Goal: Transaction & Acquisition: Book appointment/travel/reservation

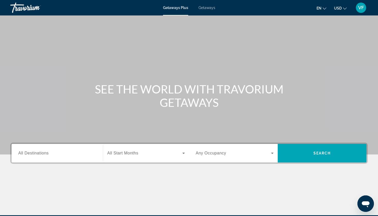
click at [123, 153] on span "All Start Months" at bounding box center [122, 153] width 31 height 4
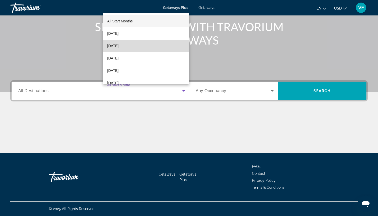
click at [119, 44] on span "[DATE]" at bounding box center [112, 46] width 11 height 6
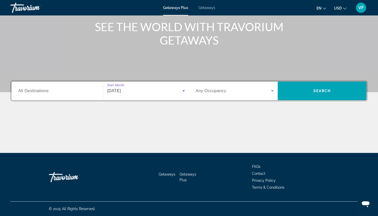
click at [214, 97] on div "Search widget" at bounding box center [235, 91] width 78 height 14
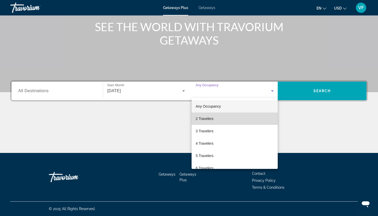
click at [206, 118] on span "2 Travelers" at bounding box center [205, 119] width 18 height 6
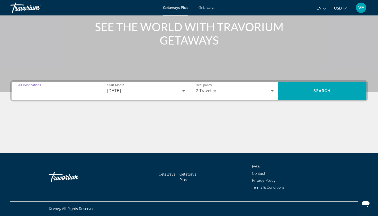
click at [53, 92] on input "Destination All Destinations" at bounding box center [57, 91] width 78 height 6
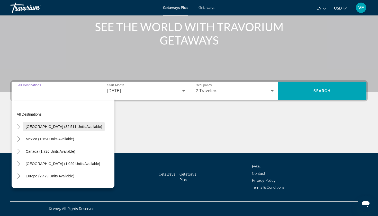
click at [38, 124] on span "Search widget" at bounding box center [64, 126] width 82 height 12
type input "**********"
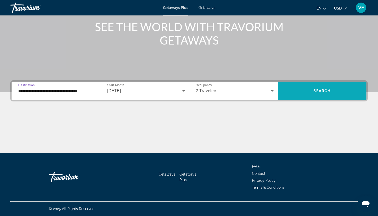
click at [295, 88] on span "Search widget" at bounding box center [322, 91] width 89 height 12
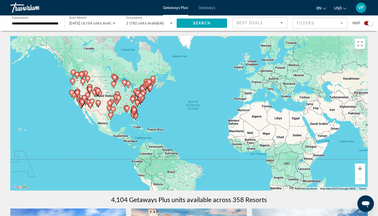
drag, startPoint x: 100, startPoint y: 86, endPoint x: 123, endPoint y: 86, distance: 22.1
click at [123, 86] on div "To activate drag with keyboard, press Alt + Enter. Once in keyboard drag state,…" at bounding box center [189, 113] width 358 height 154
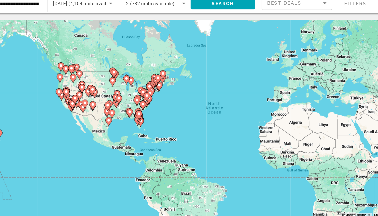
scroll to position [4, 0]
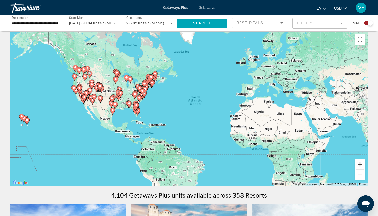
click at [359, 164] on button "Zoom in" at bounding box center [360, 164] width 10 height 10
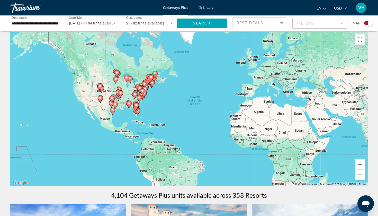
click at [359, 164] on button "Zoom in" at bounding box center [360, 164] width 10 height 10
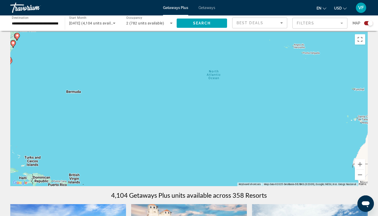
drag, startPoint x: 140, startPoint y: 102, endPoint x: 216, endPoint y: 100, distance: 76.2
click at [216, 100] on div "To activate drag with keyboard, press Alt + Enter. Once in keyboard drag state,…" at bounding box center [189, 109] width 358 height 154
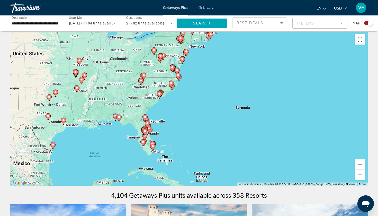
drag, startPoint x: 173, startPoint y: 98, endPoint x: 188, endPoint y: 121, distance: 27.7
click at [187, 121] on div "To activate drag with keyboard, press Alt + Enter. Once in keyboard drag state,…" at bounding box center [189, 109] width 358 height 154
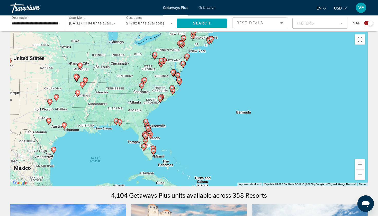
drag, startPoint x: 187, startPoint y: 122, endPoint x: 188, endPoint y: 131, distance: 8.5
click at [188, 131] on div "To activate drag with keyboard, press Alt + Enter. Once in keyboard drag state,…" at bounding box center [189, 109] width 358 height 154
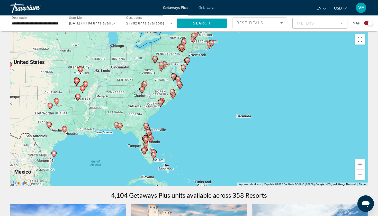
click at [258, 21] on span "Best Deals" at bounding box center [250, 23] width 27 height 4
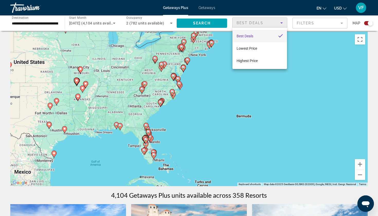
click at [258, 21] on div at bounding box center [189, 108] width 378 height 216
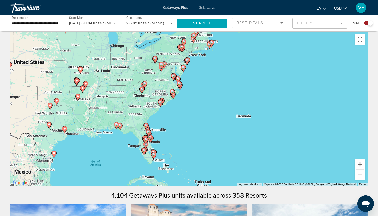
click at [298, 22] on mat-form-field "Filters" at bounding box center [320, 23] width 55 height 11
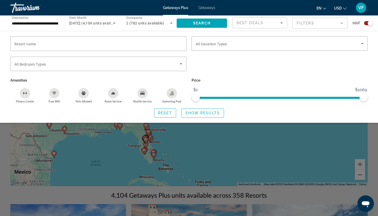
click at [298, 23] on mat-form-field "Filters" at bounding box center [320, 23] width 55 height 11
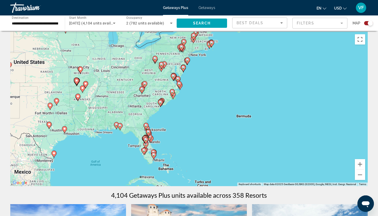
click at [293, 22] on mat-form-field "Filters" at bounding box center [320, 23] width 55 height 11
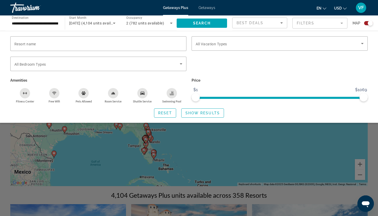
click at [295, 23] on mat-form-field "Filters" at bounding box center [320, 23] width 55 height 11
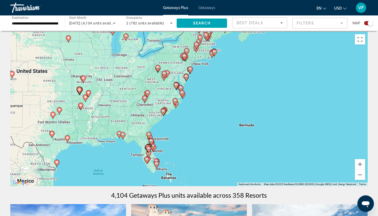
drag, startPoint x: 254, startPoint y: 78, endPoint x: 265, endPoint y: 104, distance: 27.9
click at [265, 104] on div "To activate drag with keyboard, press Alt + Enter. Once in keyboard drag state,…" at bounding box center [189, 109] width 358 height 154
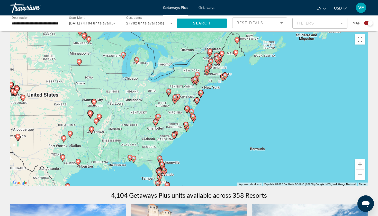
drag, startPoint x: 214, startPoint y: 90, endPoint x: 221, endPoint y: 92, distance: 6.7
click at [221, 92] on div "To activate drag with keyboard, press Alt + Enter. Once in keyboard drag state,…" at bounding box center [189, 109] width 358 height 154
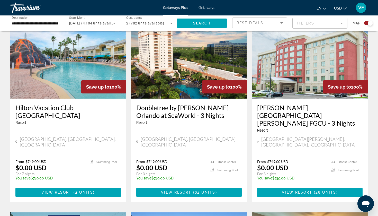
scroll to position [194, 0]
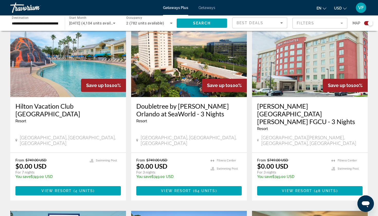
click at [49, 24] on input "**********" at bounding box center [35, 23] width 46 height 6
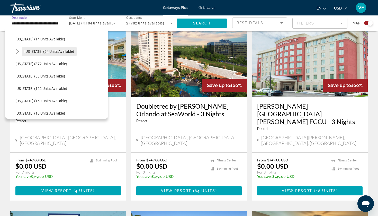
scroll to position [87, 0]
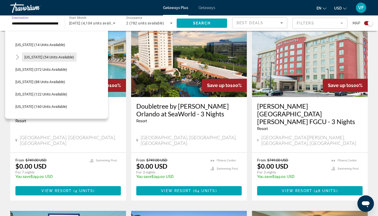
click at [35, 58] on span "[US_STATE] (54 units available)" at bounding box center [49, 57] width 50 height 4
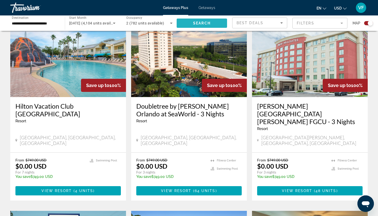
click at [198, 25] on span "Search widget" at bounding box center [202, 23] width 50 height 12
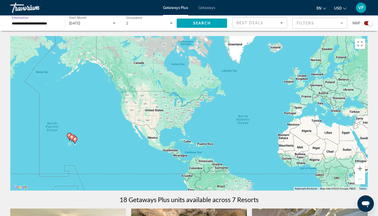
click at [50, 22] on input "**********" at bounding box center [35, 23] width 46 height 6
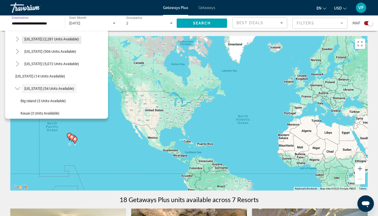
scroll to position [43, 0]
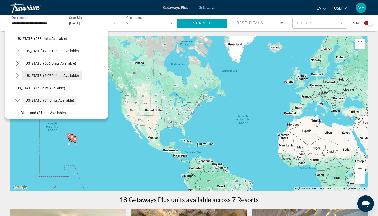
click at [45, 76] on span "[US_STATE] (5,072 units available)" at bounding box center [51, 76] width 55 height 4
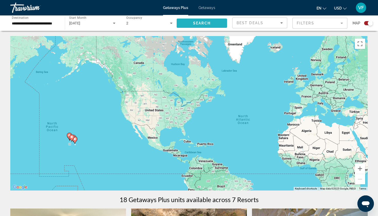
click at [188, 23] on span "Search widget" at bounding box center [202, 23] width 50 height 12
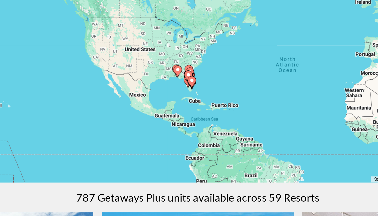
scroll to position [52, 0]
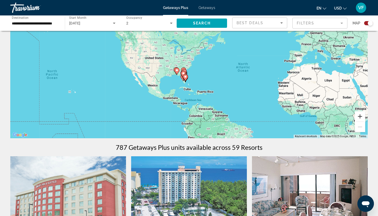
click at [358, 117] on button "Zoom in" at bounding box center [360, 116] width 10 height 10
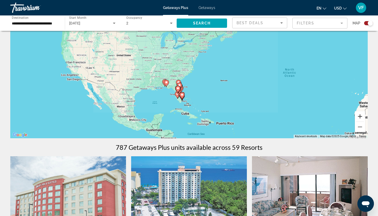
click at [358, 117] on button "Zoom in" at bounding box center [360, 116] width 10 height 10
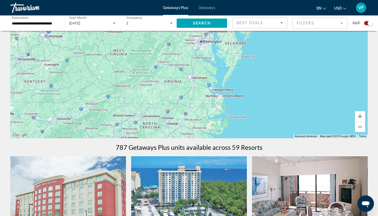
drag, startPoint x: 242, startPoint y: 102, endPoint x: 264, endPoint y: 79, distance: 32.0
click at [264, 80] on div "Main content" at bounding box center [189, 61] width 358 height 154
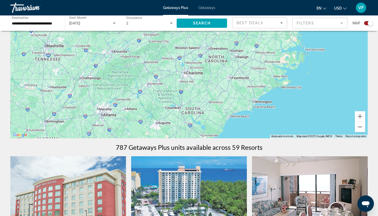
drag, startPoint x: 244, startPoint y: 82, endPoint x: 254, endPoint y: 48, distance: 35.8
click at [254, 48] on div "Main content" at bounding box center [189, 61] width 358 height 154
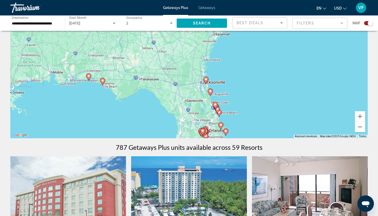
drag, startPoint x: 239, startPoint y: 92, endPoint x: 237, endPoint y: 44, distance: 48.7
click at [237, 44] on div "To activate drag with keyboard, press Alt + Enter. Once in keyboard drag state,…" at bounding box center [189, 61] width 358 height 154
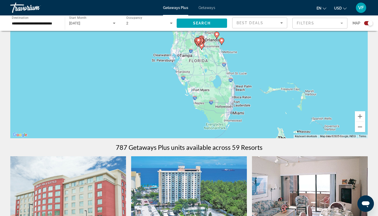
click at [231, 64] on div "To activate drag with keyboard, press Alt + Enter. Once in keyboard drag state,…" at bounding box center [189, 61] width 358 height 154
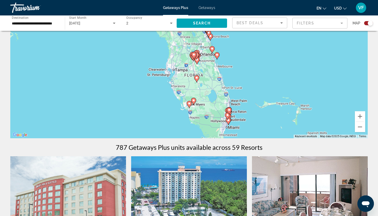
drag, startPoint x: 209, startPoint y: 91, endPoint x: 206, endPoint y: 126, distance: 34.9
click at [206, 126] on div "To activate drag with keyboard, press Alt + Enter. Once in keyboard drag state,…" at bounding box center [189, 61] width 358 height 154
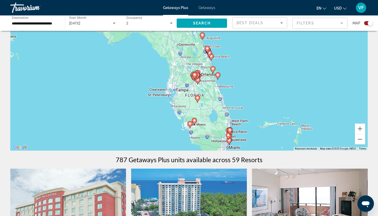
scroll to position [40, 0]
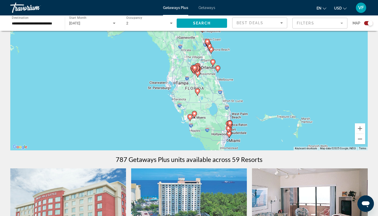
drag, startPoint x: 205, startPoint y: 92, endPoint x: 206, endPoint y: 63, distance: 28.3
click at [206, 63] on div "To activate drag with keyboard, press Alt + Enter. Once in keyboard drag state,…" at bounding box center [189, 73] width 358 height 154
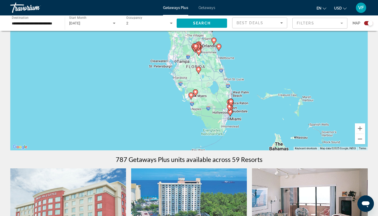
click at [195, 92] on image "Main content" at bounding box center [195, 91] width 3 height 3
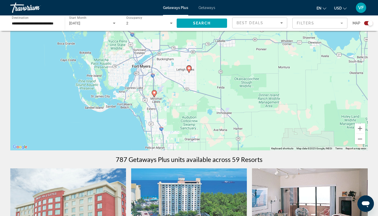
click at [154, 93] on image "Main content" at bounding box center [154, 92] width 3 height 3
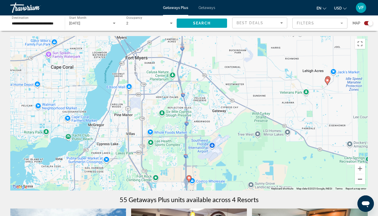
scroll to position [0, 0]
click at [359, 179] on button "Zoom out" at bounding box center [360, 179] width 10 height 10
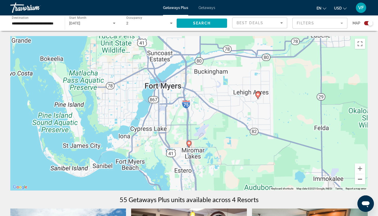
click at [359, 179] on button "Zoom out" at bounding box center [360, 179] width 10 height 10
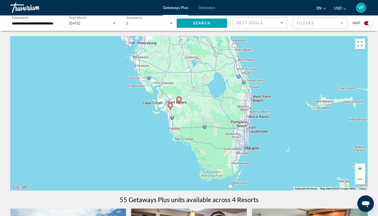
drag, startPoint x: 283, startPoint y: 146, endPoint x: 264, endPoint y: 139, distance: 20.9
click at [264, 139] on div "To activate drag with keyboard, press Alt + Enter. Once in keyboard drag state,…" at bounding box center [189, 113] width 358 height 154
click at [35, 21] on input "**********" at bounding box center [35, 23] width 46 height 6
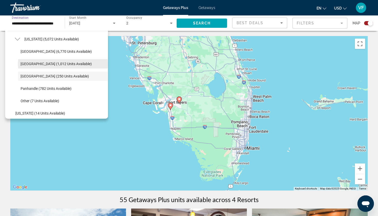
scroll to position [71, 0]
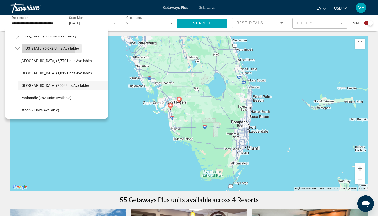
click at [43, 47] on span "[US_STATE] (5,072 units available)" at bounding box center [51, 48] width 55 height 4
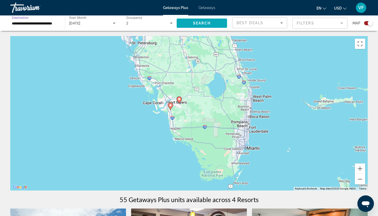
click at [186, 28] on span "Search widget" at bounding box center [202, 23] width 50 height 12
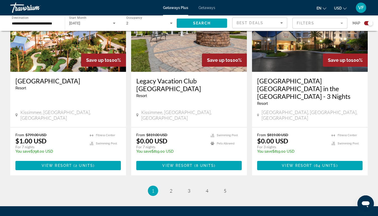
scroll to position [808, 0]
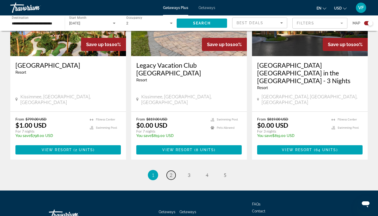
click at [170, 172] on span "2" at bounding box center [171, 175] width 3 height 6
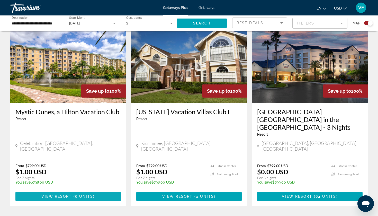
scroll to position [188, 0]
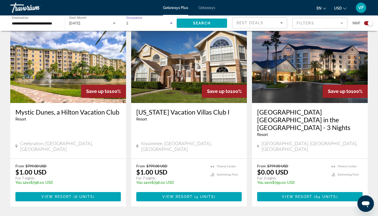
click at [152, 23] on div "2" at bounding box center [148, 23] width 44 height 6
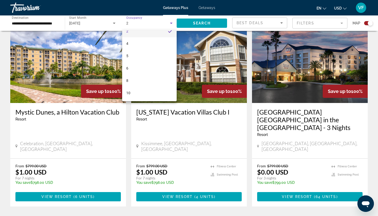
scroll to position [20, 0]
click at [154, 22] on div at bounding box center [189, 108] width 378 height 216
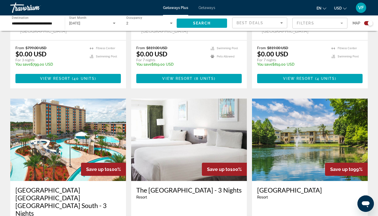
scroll to position [495, 0]
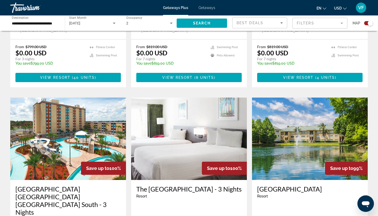
click at [84, 19] on span "Start Month" at bounding box center [77, 18] width 17 height 4
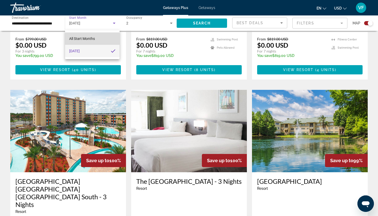
click at [83, 39] on span "All Start Months" at bounding box center [82, 39] width 26 height 4
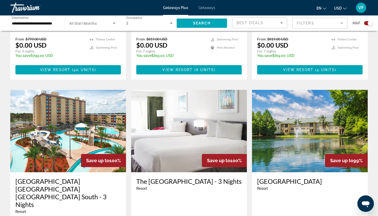
click at [82, 24] on span "All Start Months" at bounding box center [83, 23] width 28 height 4
click at [184, 24] on div at bounding box center [189, 108] width 378 height 216
click at [39, 25] on input "**********" at bounding box center [35, 23] width 46 height 6
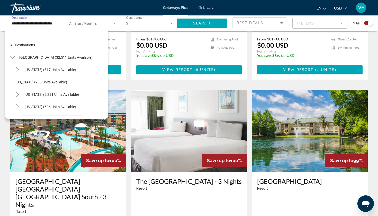
scroll to position [43, 0]
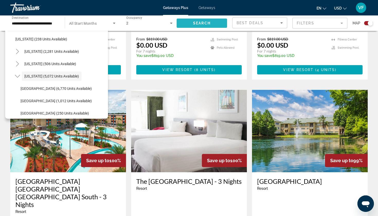
click at [190, 20] on span "Search widget" at bounding box center [202, 23] width 50 height 12
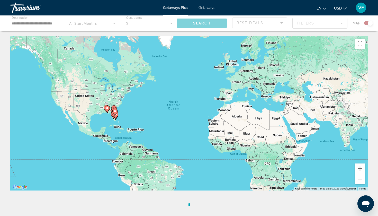
click at [93, 25] on div "Main content" at bounding box center [189, 22] width 378 height 15
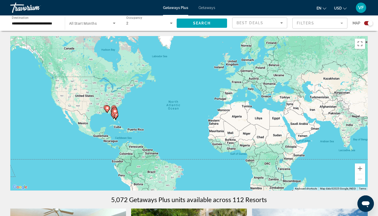
click at [90, 25] on span "All Start Months" at bounding box center [83, 23] width 28 height 4
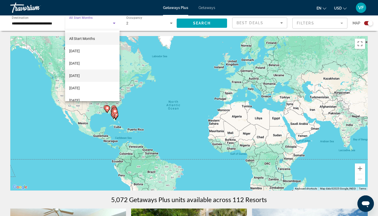
click at [80, 73] on span "[DATE]" at bounding box center [74, 76] width 11 height 6
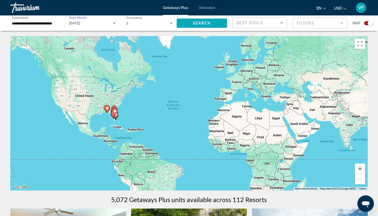
click at [189, 25] on span "Search widget" at bounding box center [202, 23] width 50 height 12
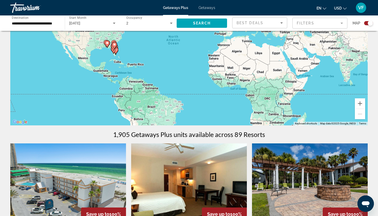
scroll to position [45, 0]
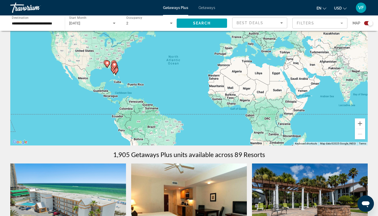
click at [34, 18] on div "**********" at bounding box center [35, 23] width 46 height 15
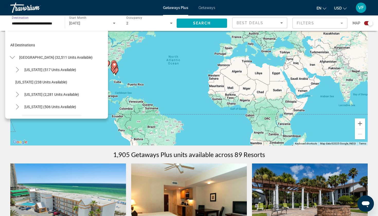
scroll to position [43, 0]
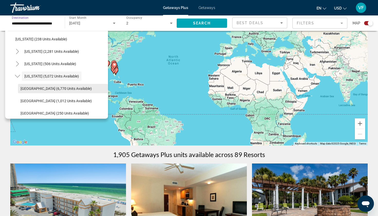
click at [30, 88] on span "[GEOGRAPHIC_DATA] (6,770 units available)" at bounding box center [56, 88] width 71 height 4
type input "**********"
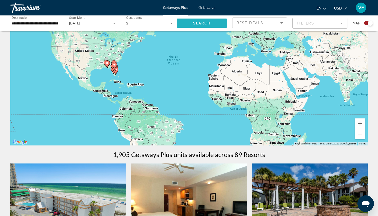
click at [195, 23] on span "Search" at bounding box center [202, 23] width 18 height 4
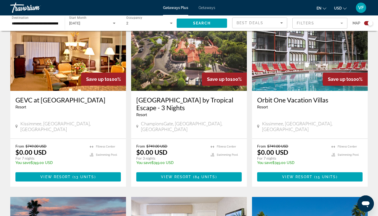
scroll to position [197, 0]
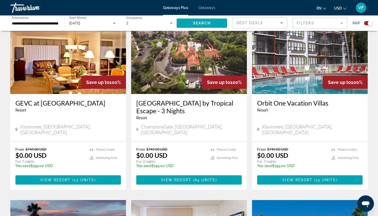
click at [187, 72] on img "Main content" at bounding box center [189, 53] width 116 height 82
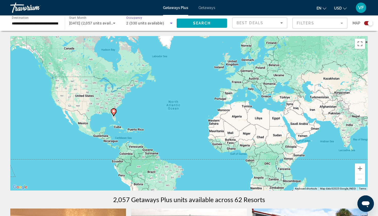
click at [138, 24] on span "2 (330 units available)" at bounding box center [145, 23] width 38 height 4
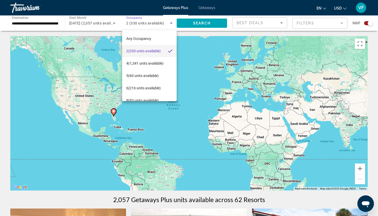
click at [142, 22] on div at bounding box center [189, 108] width 378 height 216
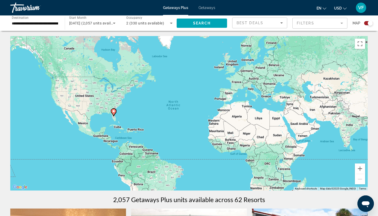
click at [142, 23] on span "2 (330 units available)" at bounding box center [145, 23] width 38 height 4
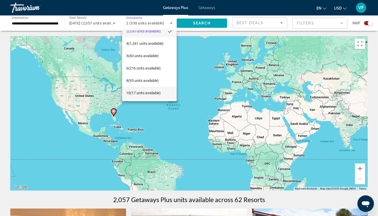
scroll to position [20, 0]
click at [140, 95] on span "10 (17 units available)" at bounding box center [143, 93] width 34 height 6
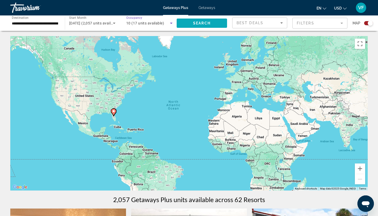
click at [188, 26] on span "Search widget" at bounding box center [202, 23] width 50 height 12
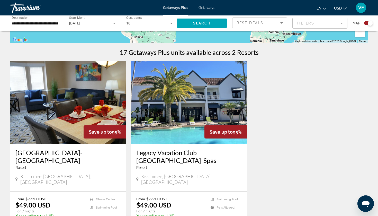
scroll to position [165, 0]
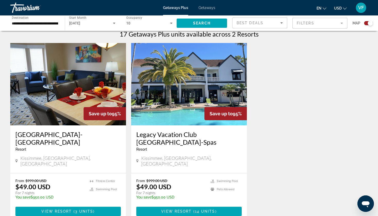
click at [174, 91] on img "Main content" at bounding box center [189, 84] width 116 height 82
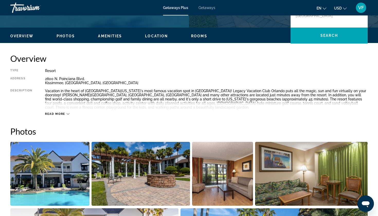
scroll to position [86, 0]
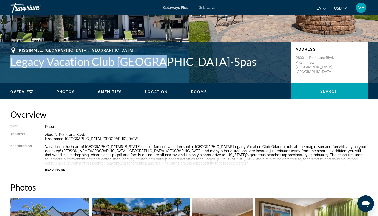
drag, startPoint x: 12, startPoint y: 60, endPoint x: 160, endPoint y: 64, distance: 148.3
click at [160, 64] on h1 "Legacy Vacation Club [GEOGRAPHIC_DATA]-Spas" at bounding box center [147, 61] width 275 height 13
copy h1 "Legacy Vacation Club [GEOGRAPHIC_DATA]"
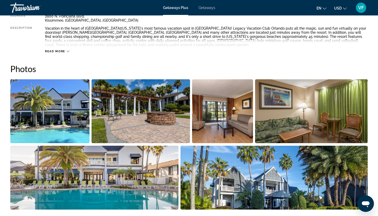
scroll to position [207, 0]
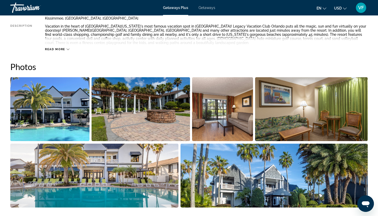
click at [225, 111] on img "Open full-screen image slider" at bounding box center [222, 109] width 61 height 64
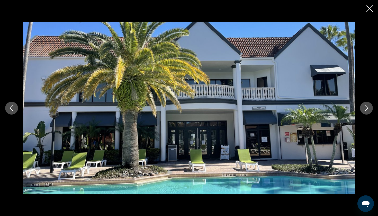
click at [366, 105] on icon "Next image" at bounding box center [367, 108] width 6 height 6
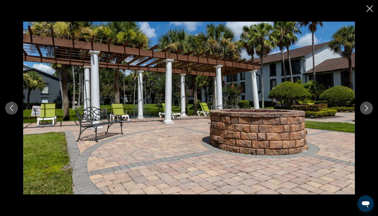
click at [366, 105] on icon "Next image" at bounding box center [367, 108] width 6 height 6
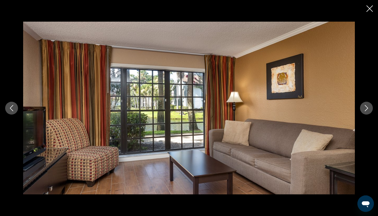
click at [369, 9] on icon "Close slideshow" at bounding box center [370, 8] width 6 height 6
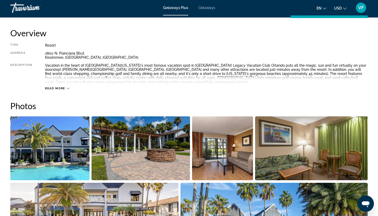
scroll to position [173, 0]
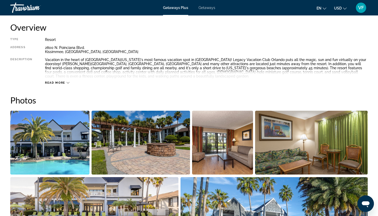
click at [281, 144] on img "Open full-screen image slider" at bounding box center [311, 143] width 113 height 64
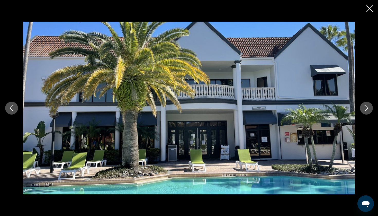
click at [363, 113] on button "Next image" at bounding box center [366, 108] width 13 height 13
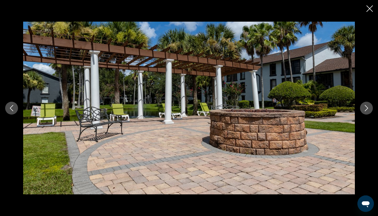
click at [363, 113] on button "Next image" at bounding box center [366, 108] width 13 height 13
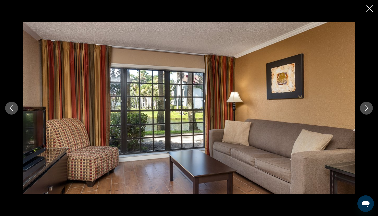
click at [363, 113] on button "Next image" at bounding box center [366, 108] width 13 height 13
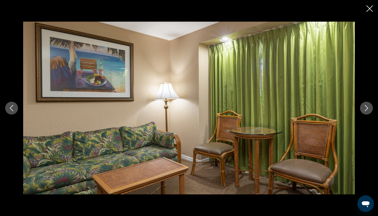
click at [363, 112] on button "Next image" at bounding box center [366, 108] width 13 height 13
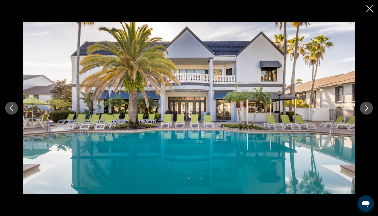
click at [12, 108] on icon "Previous image" at bounding box center [11, 108] width 6 height 6
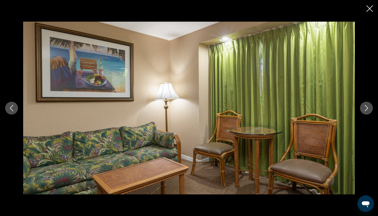
click at [360, 110] on div "prev next" at bounding box center [189, 108] width 378 height 173
click at [363, 105] on button "Next image" at bounding box center [366, 108] width 13 height 13
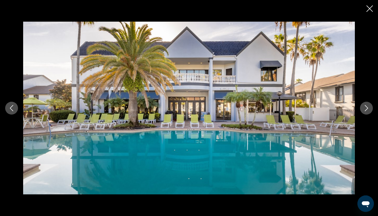
click at [363, 105] on button "Next image" at bounding box center [366, 108] width 13 height 13
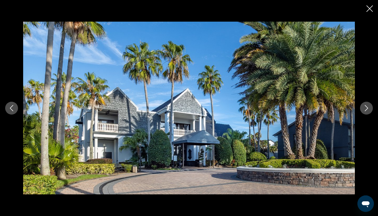
click at [363, 105] on button "Next image" at bounding box center [366, 108] width 13 height 13
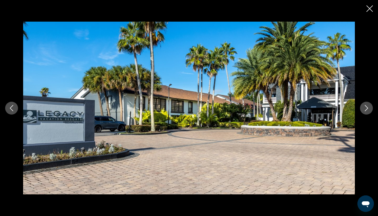
click at [363, 105] on button "Next image" at bounding box center [366, 108] width 13 height 13
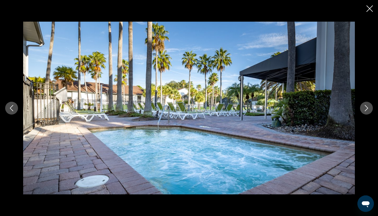
click at [363, 105] on button "Next image" at bounding box center [366, 108] width 13 height 13
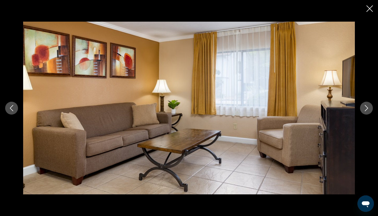
click at [362, 105] on button "Next image" at bounding box center [366, 108] width 13 height 13
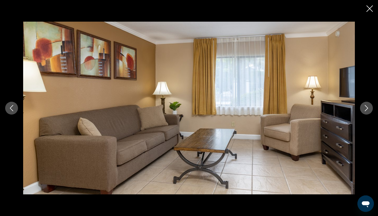
click at [362, 105] on button "Next image" at bounding box center [366, 108] width 13 height 13
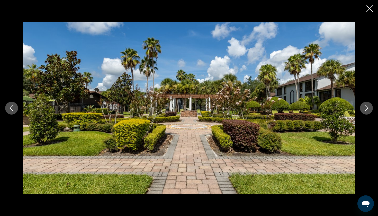
click at [362, 105] on button "Next image" at bounding box center [366, 108] width 13 height 13
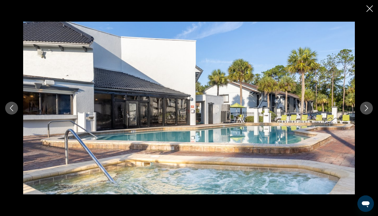
click at [371, 9] on icon "Close slideshow" at bounding box center [370, 8] width 6 height 6
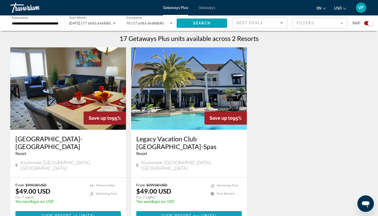
scroll to position [148, 0]
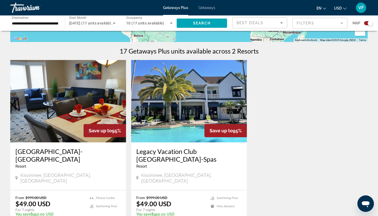
click at [89, 111] on img "Main content" at bounding box center [68, 101] width 116 height 82
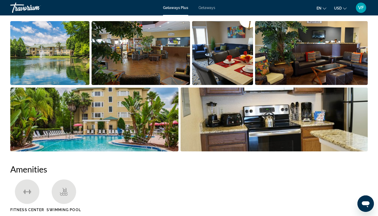
scroll to position [254, 0]
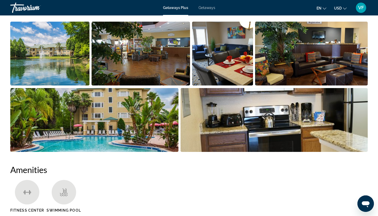
click at [156, 66] on img "Open full-screen image slider" at bounding box center [141, 54] width 99 height 64
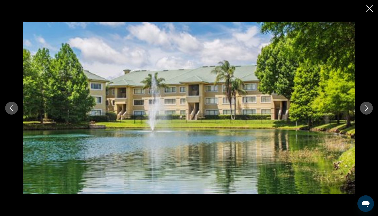
click at [369, 104] on button "Next image" at bounding box center [366, 108] width 13 height 13
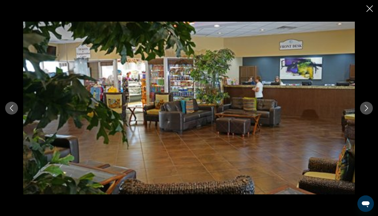
click at [366, 106] on icon "Next image" at bounding box center [367, 108] width 6 height 6
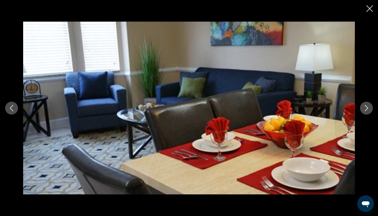
click at [366, 106] on icon "Next image" at bounding box center [367, 108] width 6 height 6
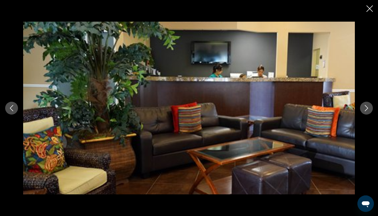
click at [370, 14] on div "prev next" at bounding box center [189, 108] width 378 height 216
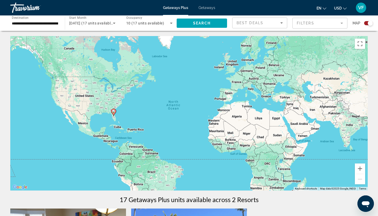
click at [145, 22] on span "10 (17 units available)" at bounding box center [145, 23] width 38 height 4
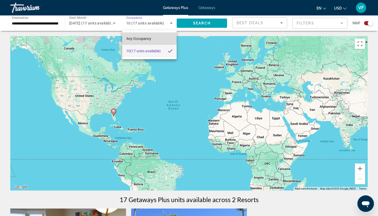
click at [144, 37] on span "Any Occupancy" at bounding box center [138, 39] width 25 height 4
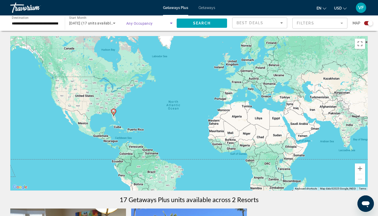
click at [145, 22] on span "Any Occupancy" at bounding box center [139, 23] width 27 height 4
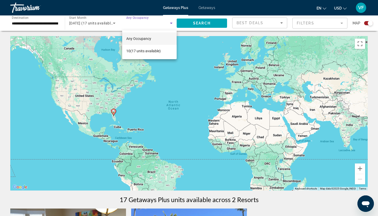
click at [186, 22] on div at bounding box center [189, 108] width 378 height 216
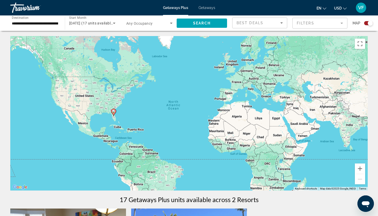
click at [186, 22] on span "Search widget" at bounding box center [202, 23] width 50 height 12
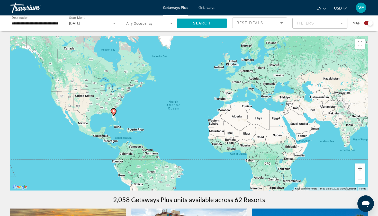
click at [153, 24] on span "Search widget" at bounding box center [148, 23] width 44 height 6
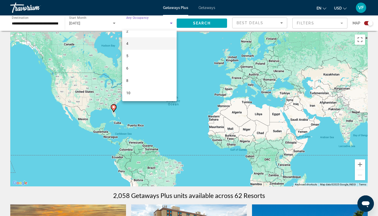
scroll to position [7, 0]
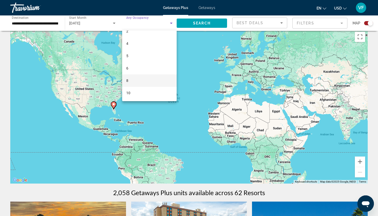
click at [129, 78] on mat-option "8" at bounding box center [149, 80] width 55 height 12
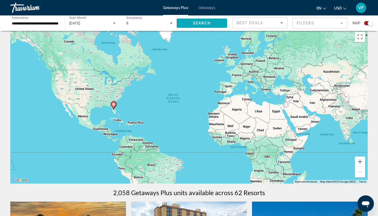
click at [184, 29] on span "Search widget" at bounding box center [202, 23] width 50 height 12
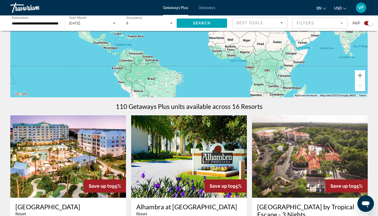
scroll to position [99, 0]
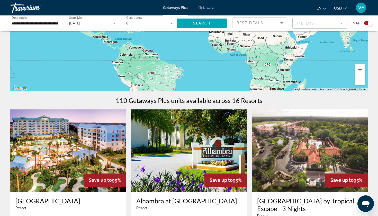
click at [60, 146] on img "Main content" at bounding box center [68, 150] width 116 height 82
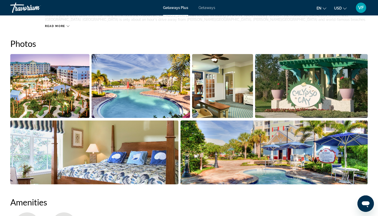
scroll to position [234, 0]
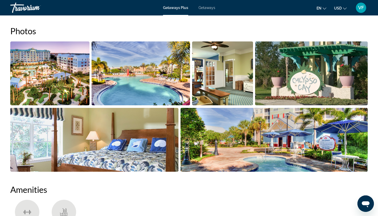
click at [143, 145] on img "Open full-screen image slider" at bounding box center [94, 140] width 168 height 64
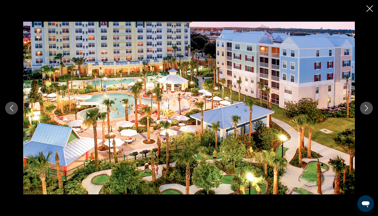
click at [362, 107] on button "Next image" at bounding box center [366, 108] width 13 height 13
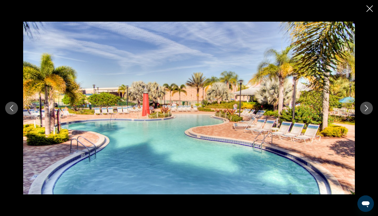
click at [362, 107] on button "Next image" at bounding box center [366, 108] width 13 height 13
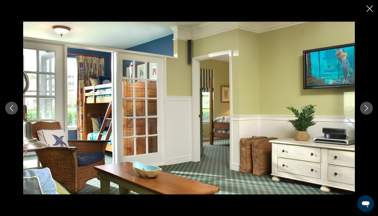
click at [362, 107] on button "Next image" at bounding box center [366, 108] width 13 height 13
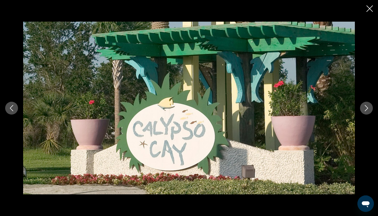
click at [362, 107] on button "Next image" at bounding box center [366, 108] width 13 height 13
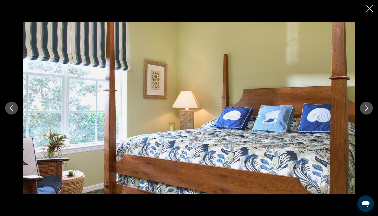
click at [363, 104] on button "Next image" at bounding box center [366, 108] width 13 height 13
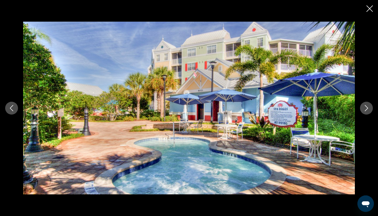
click at [363, 104] on button "Next image" at bounding box center [366, 108] width 13 height 13
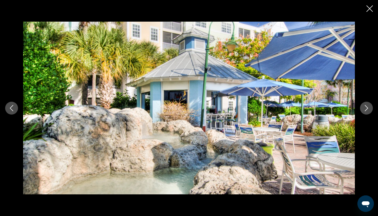
click at [363, 105] on button "Next image" at bounding box center [366, 108] width 13 height 13
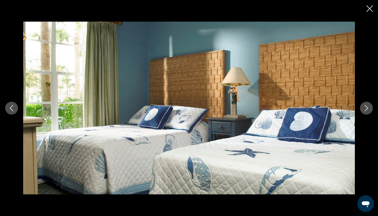
click at [363, 105] on button "Next image" at bounding box center [366, 108] width 13 height 13
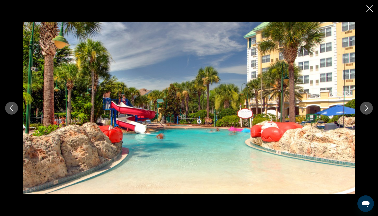
click at [14, 108] on icon "Previous image" at bounding box center [11, 108] width 6 height 6
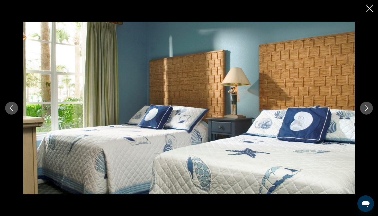
click at [362, 106] on button "Next image" at bounding box center [366, 108] width 13 height 13
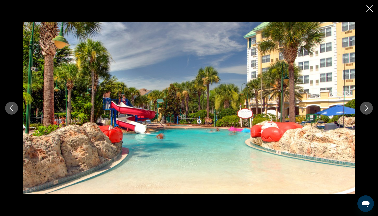
click at [362, 106] on button "Next image" at bounding box center [366, 108] width 13 height 13
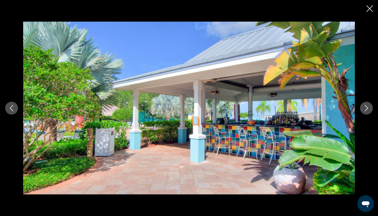
click at [362, 106] on button "Next image" at bounding box center [366, 108] width 13 height 13
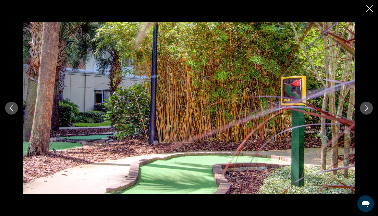
click at [362, 106] on button "Next image" at bounding box center [366, 108] width 13 height 13
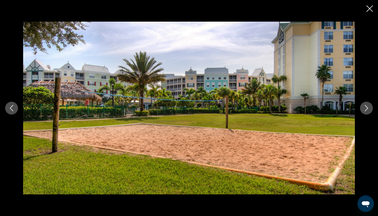
click at [362, 106] on button "Next image" at bounding box center [366, 108] width 13 height 13
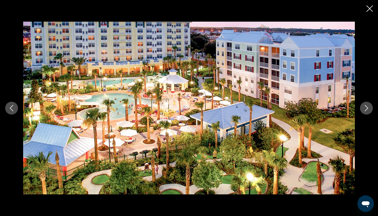
click at [362, 106] on button "Next image" at bounding box center [366, 108] width 13 height 13
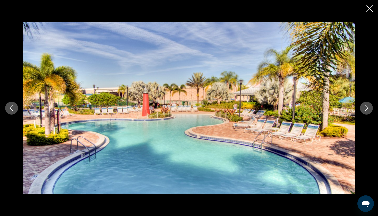
click at [362, 106] on button "Next image" at bounding box center [366, 108] width 13 height 13
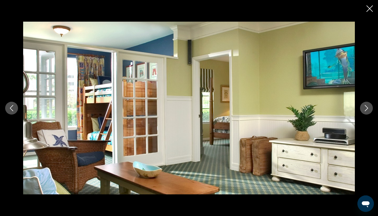
click at [361, 107] on button "Next image" at bounding box center [366, 108] width 13 height 13
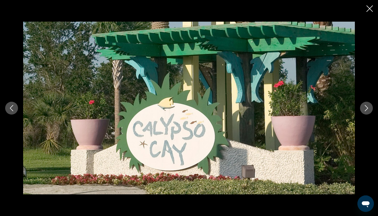
click at [361, 107] on button "Next image" at bounding box center [366, 108] width 13 height 13
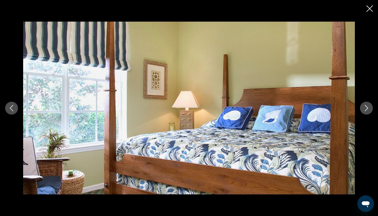
click at [367, 16] on div "prev next" at bounding box center [189, 108] width 378 height 216
click at [368, 12] on icon "Close slideshow" at bounding box center [370, 8] width 6 height 6
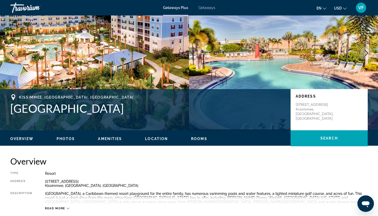
scroll to position [39, 0]
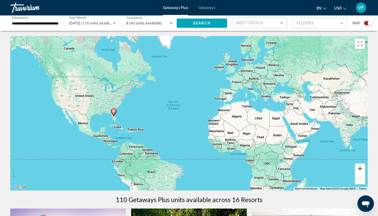
click at [359, 170] on button "Zoom in" at bounding box center [360, 168] width 10 height 10
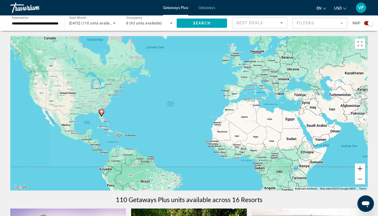
click at [359, 170] on button "Zoom in" at bounding box center [360, 168] width 10 height 10
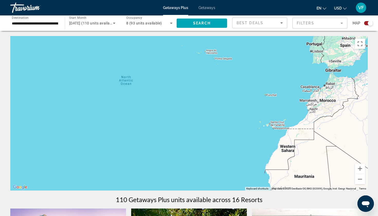
drag, startPoint x: 210, startPoint y: 116, endPoint x: 288, endPoint y: 124, distance: 78.4
click at [288, 124] on div "Main content" at bounding box center [189, 113] width 358 height 154
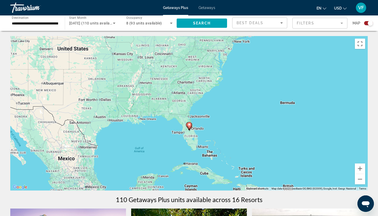
drag, startPoint x: 180, startPoint y: 124, endPoint x: 180, endPoint y: 93, distance: 30.1
click at [180, 93] on div "To activate drag with keyboard, press Alt + Enter. Once in keyboard drag state,…" at bounding box center [189, 113] width 358 height 154
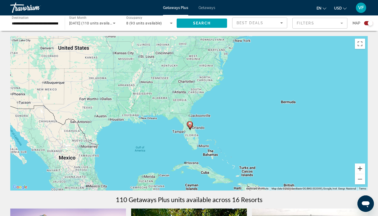
click at [360, 167] on button "Zoom in" at bounding box center [360, 168] width 10 height 10
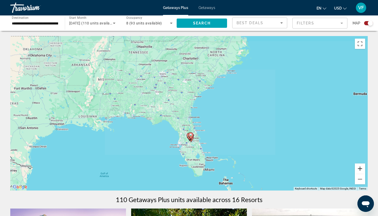
click at [360, 167] on button "Zoom in" at bounding box center [360, 168] width 10 height 10
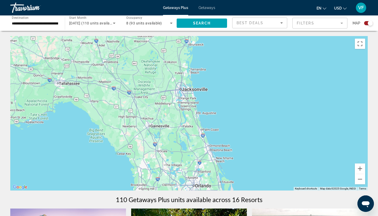
drag, startPoint x: 244, startPoint y: 149, endPoint x: 226, endPoint y: 75, distance: 76.0
click at [226, 75] on div "To activate drag with keyboard, press Alt + Enter. Once in keyboard drag state,…" at bounding box center [189, 113] width 358 height 154
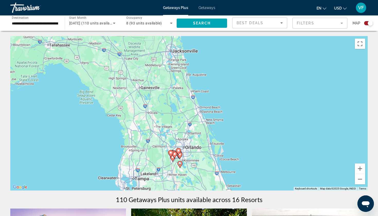
drag, startPoint x: 219, startPoint y: 124, endPoint x: 219, endPoint y: 73, distance: 51.0
click at [219, 73] on div "To activate drag with keyboard, press Alt + Enter. Once in keyboard drag state,…" at bounding box center [189, 113] width 358 height 154
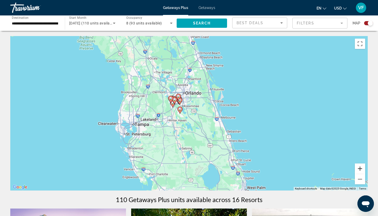
click at [361, 168] on button "Zoom in" at bounding box center [360, 168] width 10 height 10
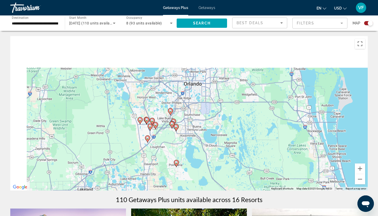
drag, startPoint x: 156, startPoint y: 98, endPoint x: 183, endPoint y: 157, distance: 65.8
click at [183, 158] on div "To activate drag with keyboard, press Alt + Enter. Once in keyboard drag state,…" at bounding box center [189, 113] width 358 height 154
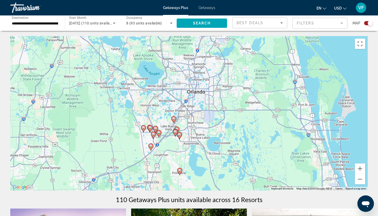
click at [174, 117] on icon "Main content" at bounding box center [174, 119] width 5 height 7
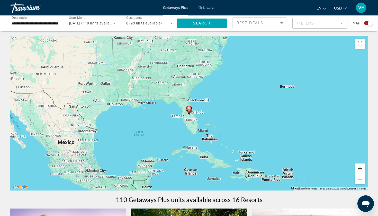
click at [359, 170] on button "Zoom in" at bounding box center [360, 168] width 10 height 10
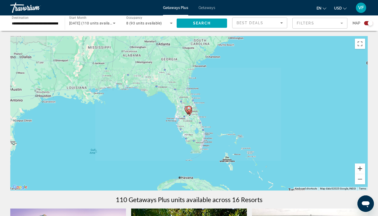
click at [359, 170] on button "Zoom in" at bounding box center [360, 168] width 10 height 10
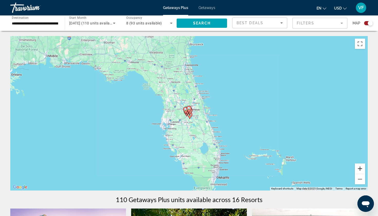
click at [359, 170] on button "Zoom in" at bounding box center [360, 168] width 10 height 10
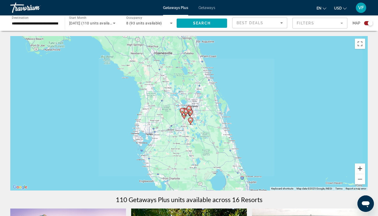
click at [359, 170] on button "Zoom in" at bounding box center [360, 168] width 10 height 10
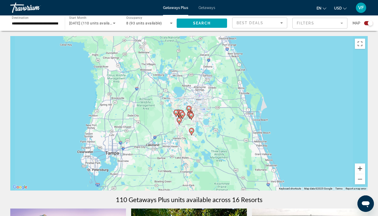
click at [359, 170] on button "Zoom in" at bounding box center [360, 168] width 10 height 10
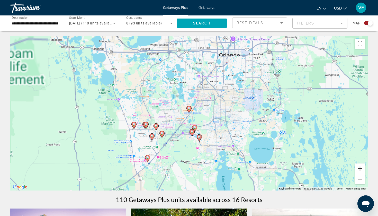
click at [359, 170] on button "Zoom in" at bounding box center [360, 168] width 10 height 10
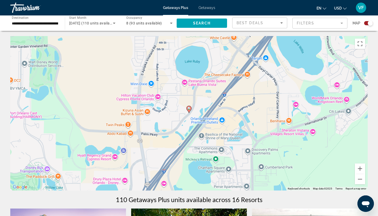
click at [190, 109] on image "Main content" at bounding box center [189, 108] width 3 height 3
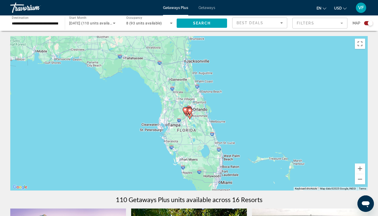
click at [189, 106] on icon "Main content" at bounding box center [189, 109] width 5 height 7
type input "**********"
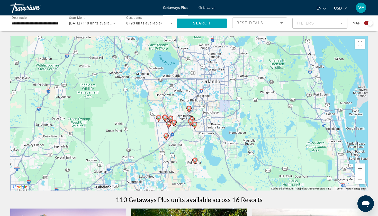
click at [189, 106] on icon "Main content" at bounding box center [189, 109] width 5 height 7
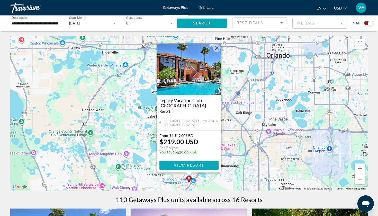
click at [176, 162] on span "Main content" at bounding box center [189, 165] width 59 height 12
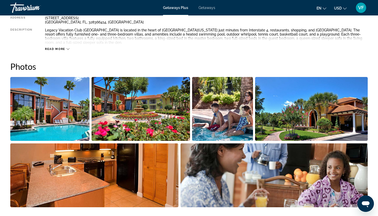
scroll to position [203, 0]
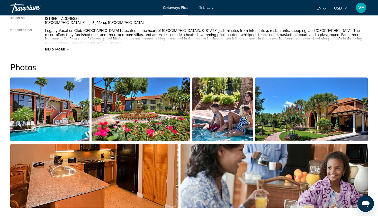
click at [160, 127] on img "Open full-screen image slider" at bounding box center [141, 109] width 99 height 64
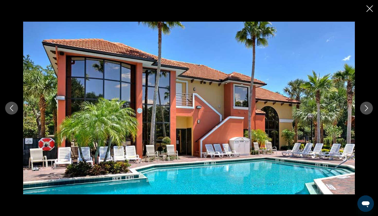
click at [364, 109] on icon "Next image" at bounding box center [367, 108] width 6 height 6
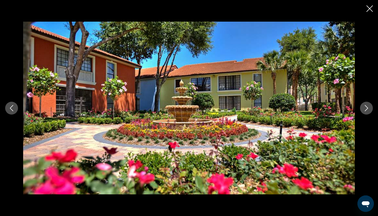
click at [363, 109] on button "Next image" at bounding box center [366, 108] width 13 height 13
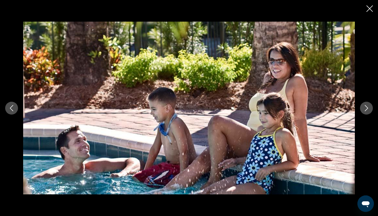
click at [363, 109] on button "Next image" at bounding box center [366, 108] width 13 height 13
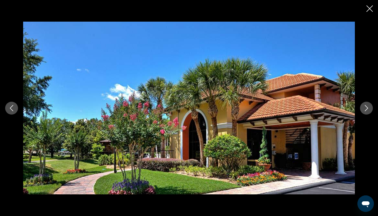
click at [363, 110] on button "Next image" at bounding box center [366, 108] width 13 height 13
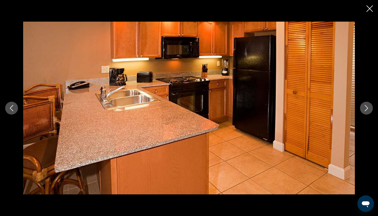
click at [363, 110] on button "Next image" at bounding box center [366, 108] width 13 height 13
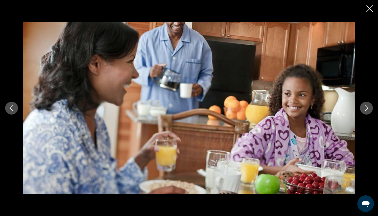
click at [362, 110] on button "Next image" at bounding box center [366, 108] width 13 height 13
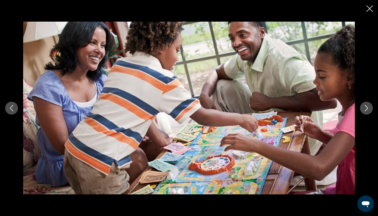
click at [362, 111] on button "Next image" at bounding box center [366, 108] width 13 height 13
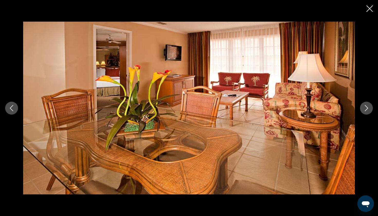
click at [361, 111] on button "Next image" at bounding box center [366, 108] width 13 height 13
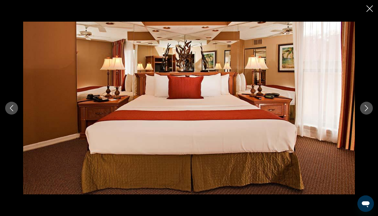
click at [367, 6] on icon "Close slideshow" at bounding box center [370, 8] width 6 height 6
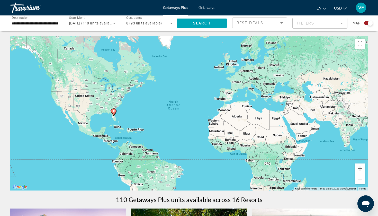
click at [28, 21] on input "**********" at bounding box center [35, 23] width 46 height 6
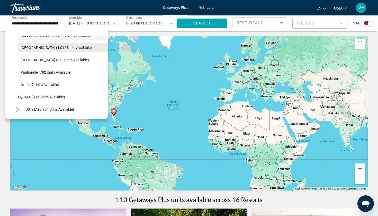
scroll to position [97, 0]
click at [138, 21] on div "8 (93 units available)" at bounding box center [148, 23] width 44 height 6
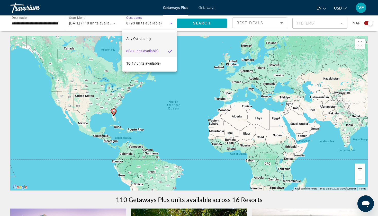
click at [136, 43] on mat-option "Any Occupancy" at bounding box center [149, 38] width 55 height 12
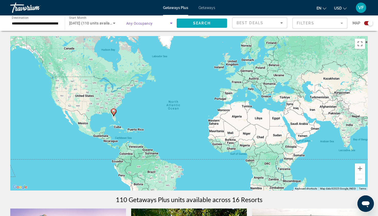
click at [181, 22] on span "Search widget" at bounding box center [202, 23] width 50 height 12
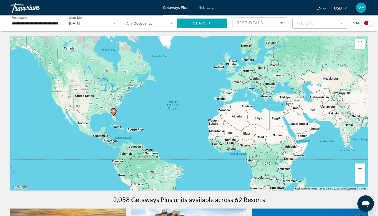
click at [146, 26] on div "Search widget" at bounding box center [149, 23] width 46 height 14
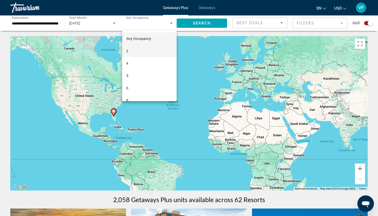
click at [134, 50] on mat-option "2" at bounding box center [149, 51] width 55 height 12
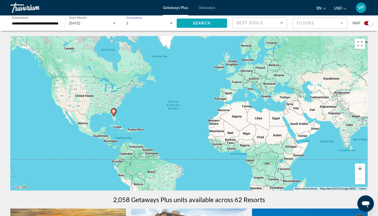
click at [193, 24] on span "Search widget" at bounding box center [202, 23] width 50 height 12
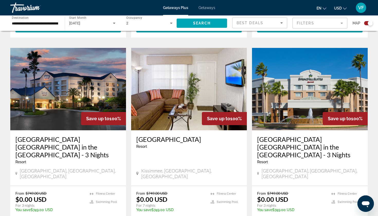
scroll to position [350, 0]
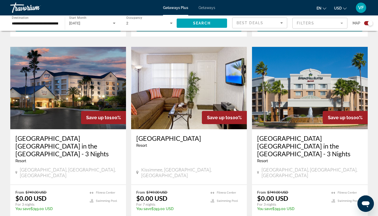
click at [87, 85] on img "Main content" at bounding box center [68, 88] width 116 height 82
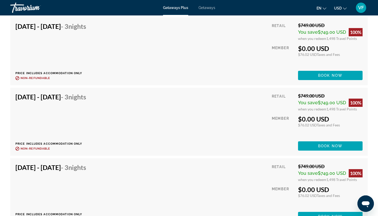
scroll to position [1036, 0]
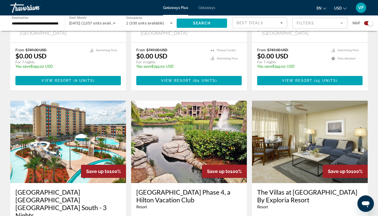
scroll to position [681, 0]
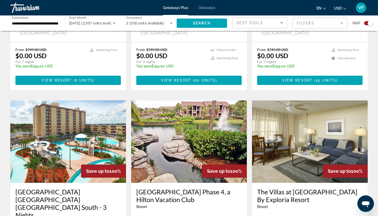
click at [162, 130] on img "Main content" at bounding box center [189, 141] width 116 height 82
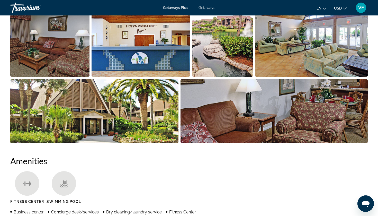
scroll to position [257, 0]
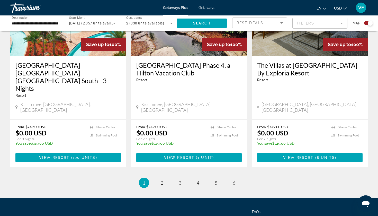
scroll to position [807, 0]
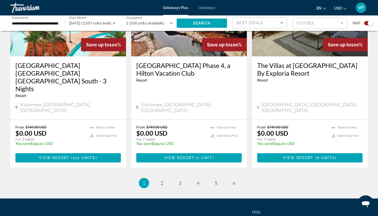
click at [166, 178] on ul "1 / 6 You're on page 1 page 2 page 3 page 4 page 5 page 6" at bounding box center [189, 183] width 358 height 10
click at [160, 178] on ul "1 / 6 You're on page 1 page 2 page 3 page 4 page 5 page 6" at bounding box center [189, 183] width 358 height 10
click at [162, 180] on span "2" at bounding box center [162, 183] width 3 height 6
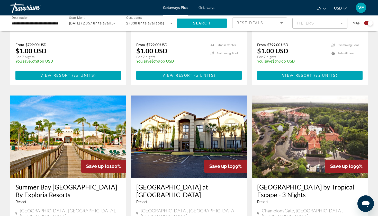
scroll to position [683, 0]
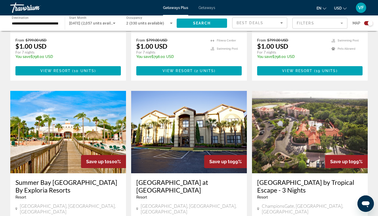
click at [79, 99] on img "Main content" at bounding box center [68, 132] width 116 height 82
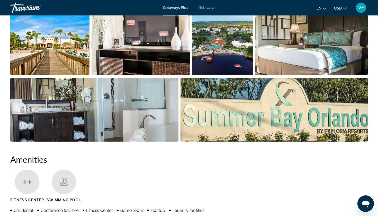
scroll to position [250, 0]
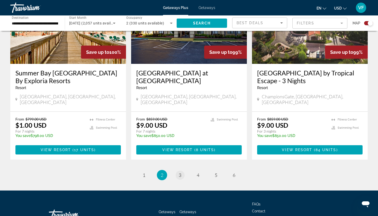
scroll to position [792, 0]
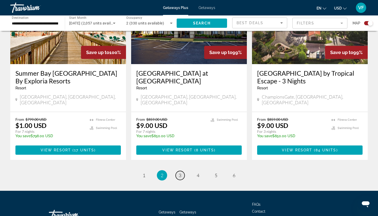
click at [181, 172] on span "3" at bounding box center [180, 175] width 3 height 6
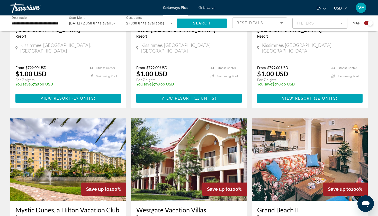
scroll to position [267, 0]
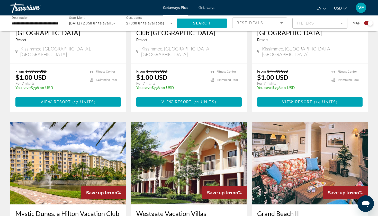
click at [99, 21] on span "[DATE] (2,058 units available)" at bounding box center [94, 23] width 50 height 4
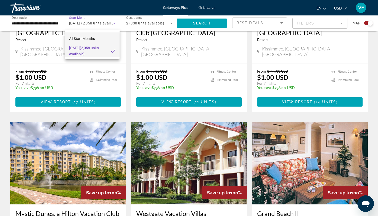
click at [103, 37] on mat-option "All Start Months" at bounding box center [92, 38] width 55 height 12
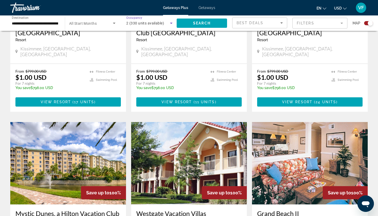
click at [137, 25] on span "2 (330 units available)" at bounding box center [145, 23] width 38 height 4
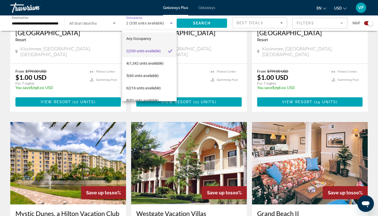
click at [137, 42] on mat-option "Any Occupancy" at bounding box center [149, 38] width 55 height 12
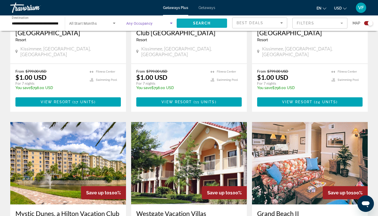
click at [189, 24] on span "Search widget" at bounding box center [202, 23] width 50 height 12
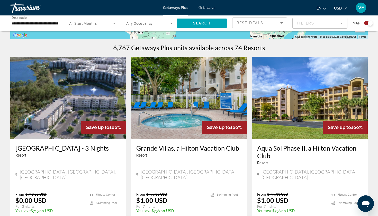
scroll to position [154, 0]
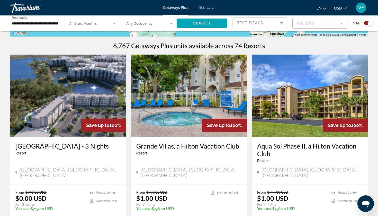
click at [36, 21] on input "**********" at bounding box center [35, 23] width 46 height 6
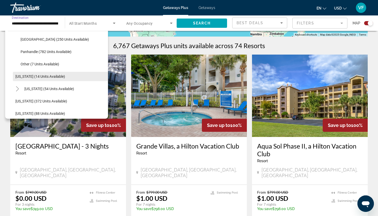
scroll to position [121, 0]
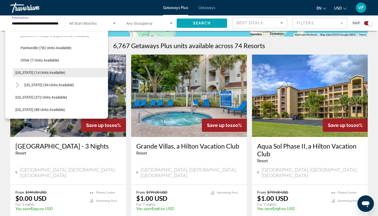
click at [30, 72] on span "[US_STATE] (14 units available)" at bounding box center [40, 73] width 50 height 4
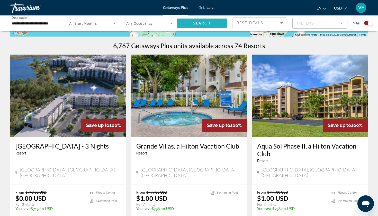
click at [193, 25] on span "Search widget" at bounding box center [202, 23] width 50 height 12
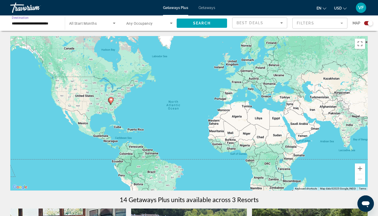
click at [42, 21] on input "**********" at bounding box center [35, 23] width 46 height 6
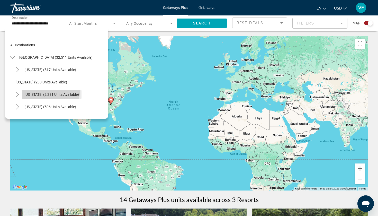
click at [39, 90] on span "Search widget" at bounding box center [52, 94] width 60 height 12
type input "**********"
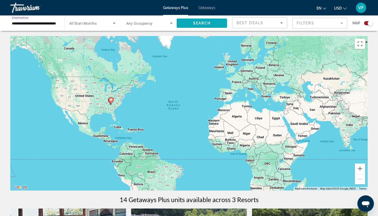
click at [194, 24] on span "Search" at bounding box center [202, 23] width 18 height 4
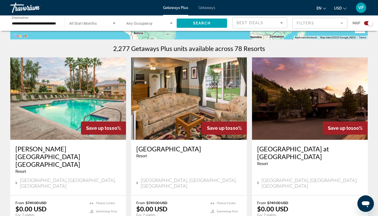
scroll to position [150, 0]
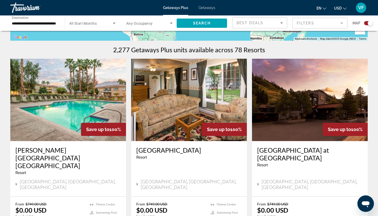
click at [148, 25] on span "Any Occupancy" at bounding box center [139, 23] width 27 height 4
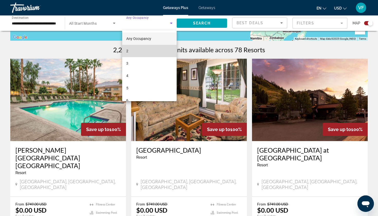
click at [152, 50] on mat-option "2" at bounding box center [149, 51] width 55 height 12
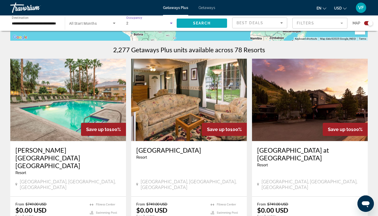
click at [194, 21] on span "Search" at bounding box center [202, 23] width 18 height 4
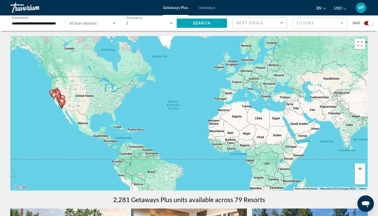
click at [89, 23] on span "All Start Months" at bounding box center [83, 23] width 28 height 4
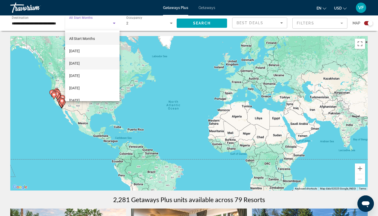
click at [95, 65] on mat-option "[DATE]" at bounding box center [92, 63] width 55 height 12
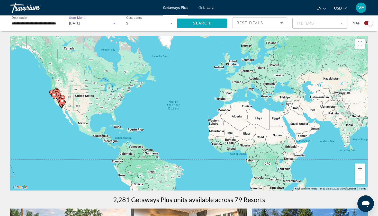
click at [189, 22] on span "Search widget" at bounding box center [202, 23] width 50 height 12
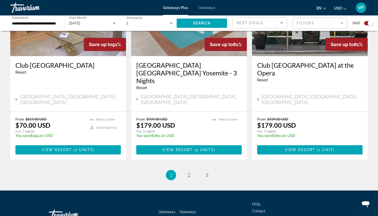
scroll to position [800, 0]
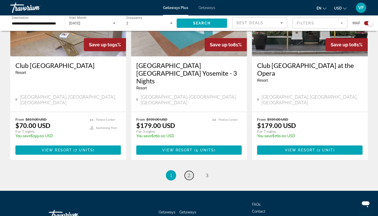
click at [185, 171] on link "page 2" at bounding box center [189, 175] width 9 height 9
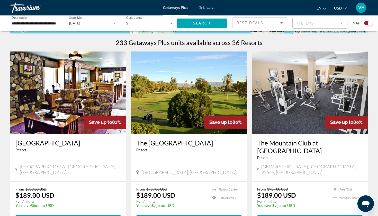
scroll to position [169, 0]
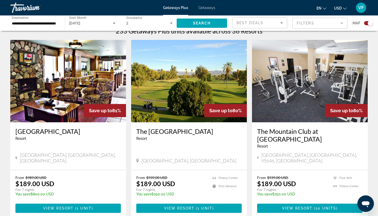
click at [306, 21] on mat-form-field "Filters" at bounding box center [320, 23] width 55 height 11
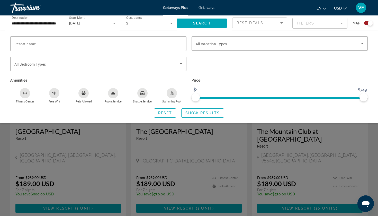
click at [242, 26] on div "Best Deals" at bounding box center [260, 25] width 46 height 14
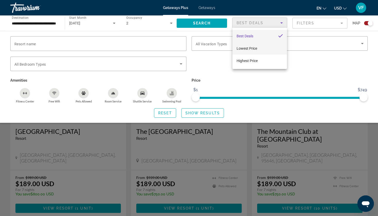
click at [241, 47] on span "Lowest Price" at bounding box center [247, 48] width 21 height 4
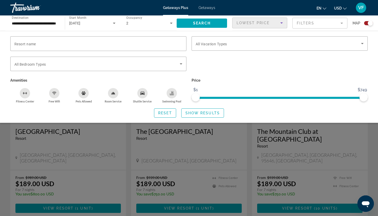
click at [274, 27] on div "Lowest Price" at bounding box center [260, 25] width 46 height 14
click at [275, 24] on div at bounding box center [189, 108] width 378 height 216
click at [219, 23] on span "Search widget" at bounding box center [202, 23] width 50 height 12
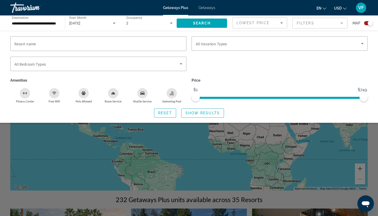
click at [238, 26] on div "Lowest Price" at bounding box center [260, 25] width 46 height 14
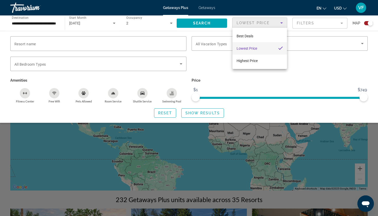
click at [207, 27] on div at bounding box center [189, 108] width 378 height 216
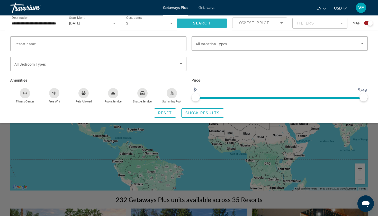
click at [198, 27] on span "Search widget" at bounding box center [202, 23] width 50 height 12
click at [314, 20] on mat-form-field "Filters" at bounding box center [320, 23] width 55 height 11
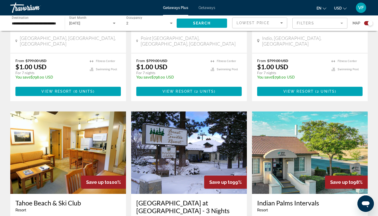
scroll to position [492, 0]
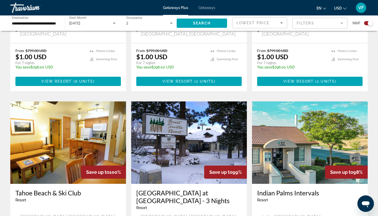
click at [81, 25] on span "[DATE]" at bounding box center [74, 23] width 11 height 4
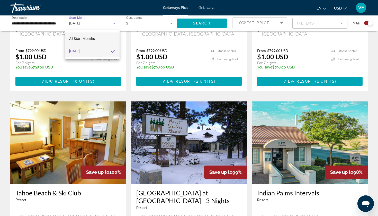
click at [83, 37] on span "All Start Months" at bounding box center [82, 39] width 26 height 4
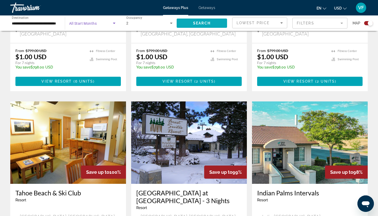
click at [182, 20] on span "Search widget" at bounding box center [202, 23] width 50 height 12
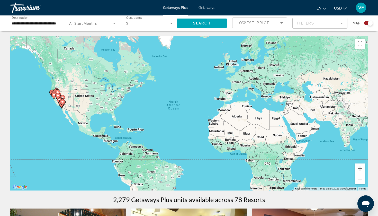
click at [85, 24] on span "All Start Months" at bounding box center [83, 23] width 28 height 4
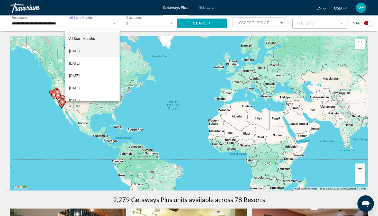
click at [80, 50] on span "[DATE]" at bounding box center [74, 51] width 11 height 6
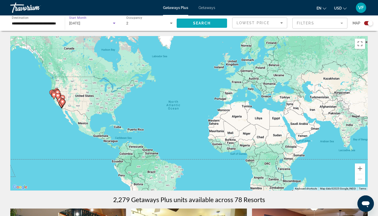
click at [181, 22] on span "Search widget" at bounding box center [202, 23] width 50 height 12
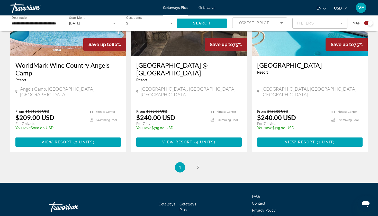
scroll to position [784, 0]
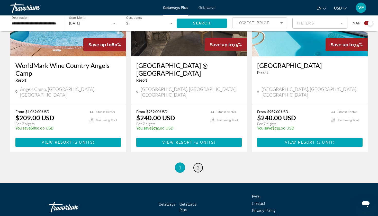
click at [198, 165] on span "2" at bounding box center [198, 168] width 3 height 6
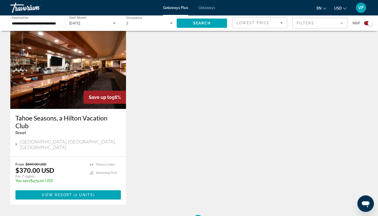
scroll to position [405, 0]
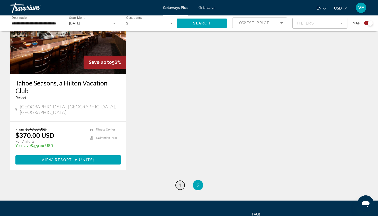
click at [180, 182] on span "1" at bounding box center [180, 185] width 3 height 6
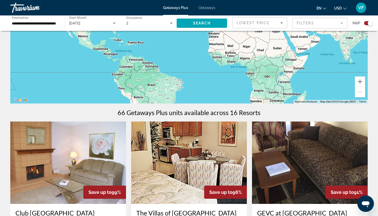
scroll to position [89, 0]
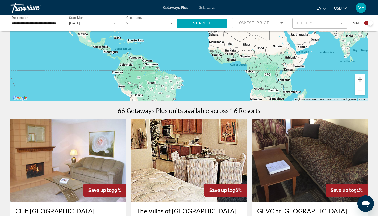
click at [98, 28] on div "[DATE]" at bounding box center [92, 23] width 46 height 14
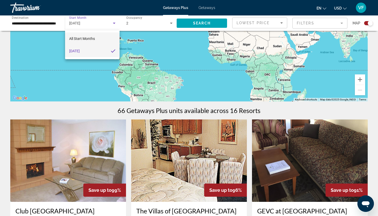
click at [91, 42] on mat-option "All Start Months" at bounding box center [92, 38] width 55 height 12
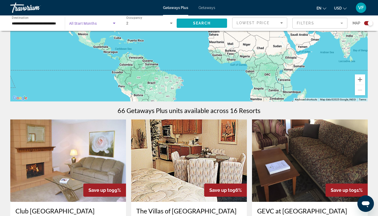
click at [180, 28] on span "Search widget" at bounding box center [202, 23] width 50 height 12
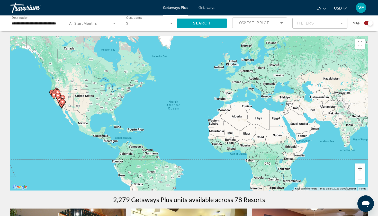
click at [101, 24] on span "Search widget" at bounding box center [91, 23] width 44 height 6
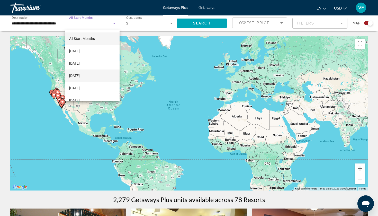
click at [80, 73] on span "[DATE]" at bounding box center [74, 76] width 11 height 6
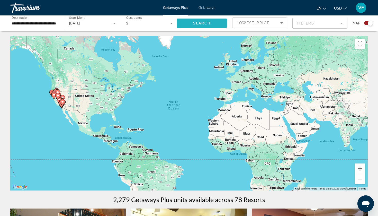
click at [197, 27] on span "Search widget" at bounding box center [202, 23] width 50 height 12
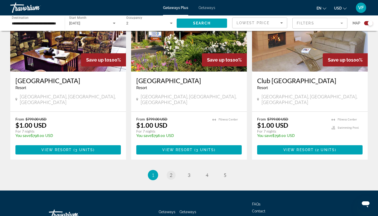
scroll to position [792, 0]
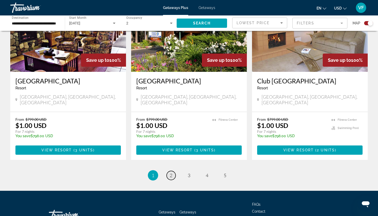
click at [175, 171] on link "page 2" at bounding box center [171, 175] width 9 height 9
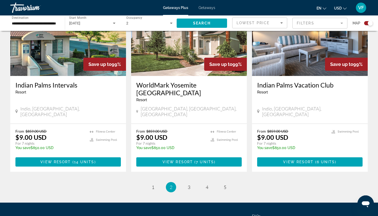
scroll to position [784, 0]
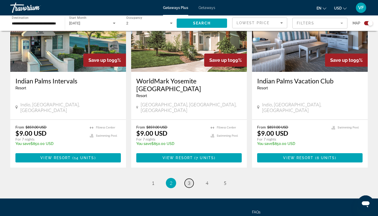
click at [189, 180] on span "3" at bounding box center [189, 183] width 3 height 6
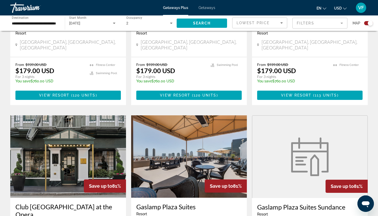
scroll to position [667, 0]
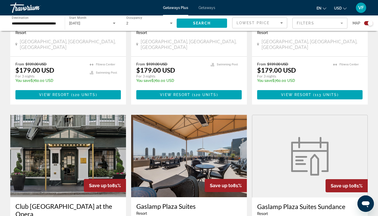
click at [166, 129] on img "Main content" at bounding box center [189, 156] width 116 height 82
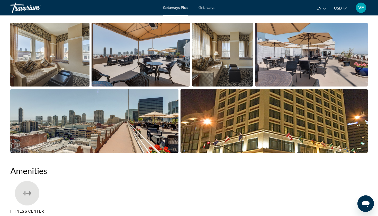
scroll to position [253, 0]
click at [36, 58] on img "Open full-screen image slider" at bounding box center [49, 55] width 79 height 64
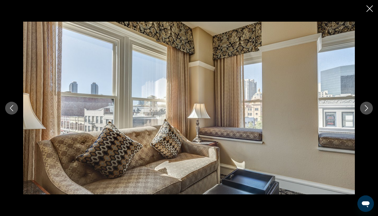
click at [365, 109] on icon "Next image" at bounding box center [367, 108] width 6 height 6
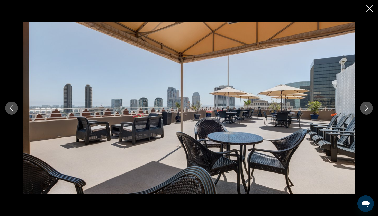
click at [365, 109] on icon "Next image" at bounding box center [367, 108] width 6 height 6
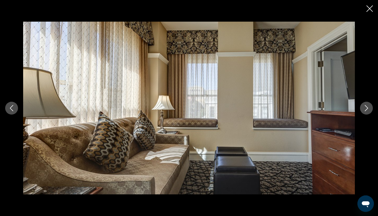
click at [364, 109] on icon "Next image" at bounding box center [367, 108] width 6 height 6
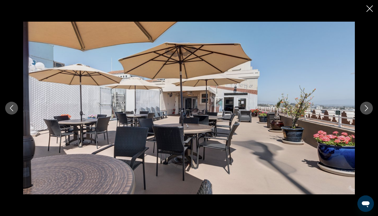
click at [364, 109] on icon "Next image" at bounding box center [367, 108] width 6 height 6
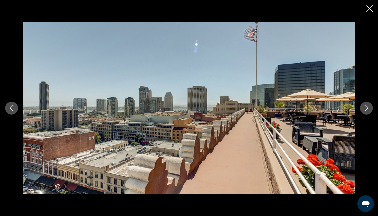
click at [363, 109] on button "Next image" at bounding box center [366, 108] width 13 height 13
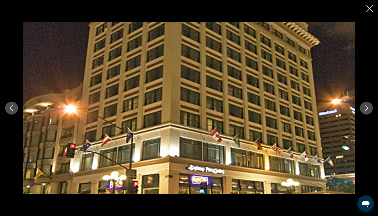
click at [363, 110] on button "Next image" at bounding box center [366, 108] width 13 height 13
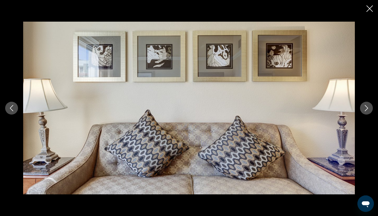
click at [362, 110] on button "Next image" at bounding box center [366, 108] width 13 height 13
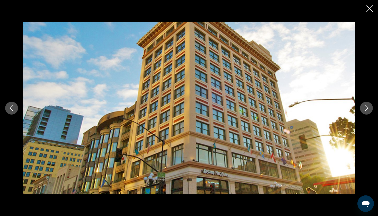
click at [362, 110] on button "Next image" at bounding box center [366, 108] width 13 height 13
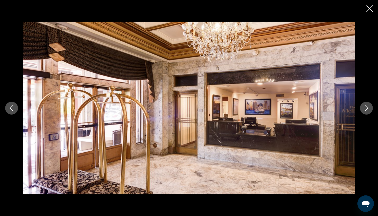
click at [362, 110] on button "Next image" at bounding box center [366, 108] width 13 height 13
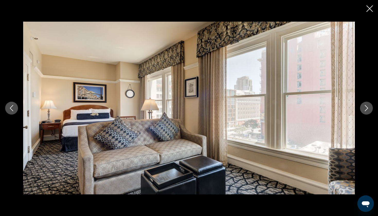
click at [361, 110] on button "Next image" at bounding box center [366, 108] width 13 height 13
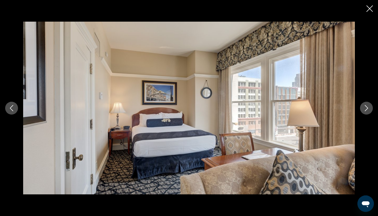
click at [361, 110] on button "Next image" at bounding box center [366, 108] width 13 height 13
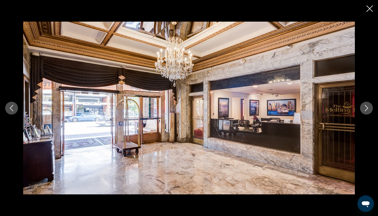
click at [11, 109] on icon "Previous image" at bounding box center [11, 108] width 6 height 6
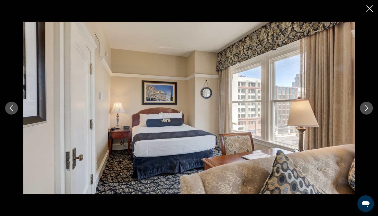
click at [366, 109] on icon "Next image" at bounding box center [367, 108] width 6 height 6
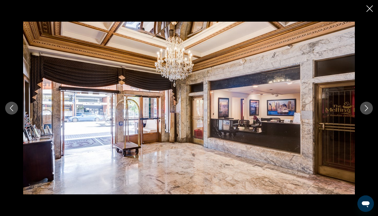
click at [366, 109] on icon "Next image" at bounding box center [367, 108] width 6 height 6
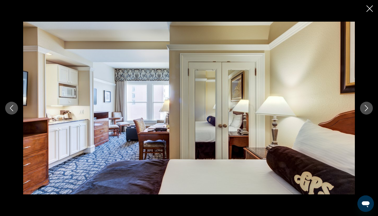
click at [369, 11] on icon "Close slideshow" at bounding box center [370, 8] width 6 height 6
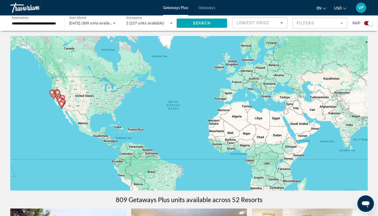
click at [50, 24] on input "**********" at bounding box center [35, 23] width 46 height 6
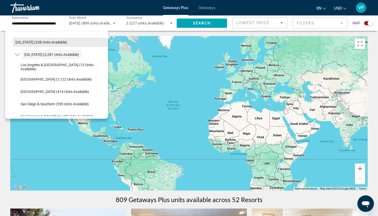
scroll to position [41, 0]
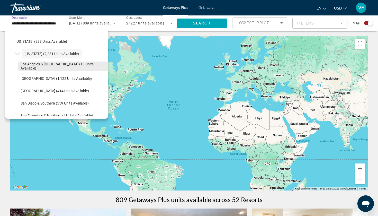
click at [42, 66] on span "Los Angeles & [GEOGRAPHIC_DATA] (13 units available)" at bounding box center [63, 66] width 85 height 8
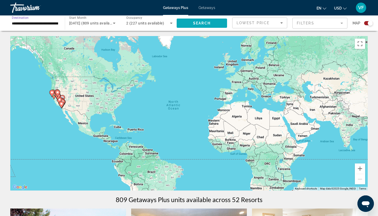
click at [188, 26] on span "Search widget" at bounding box center [202, 23] width 50 height 12
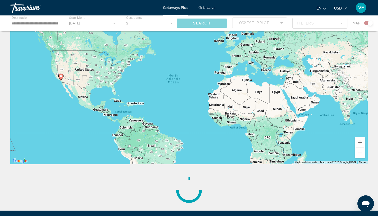
scroll to position [36, 0]
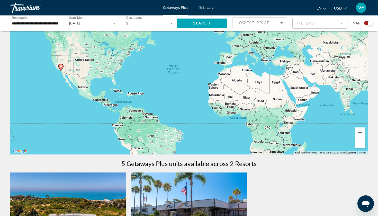
click at [83, 21] on div "[DATE]" at bounding box center [91, 23] width 44 height 6
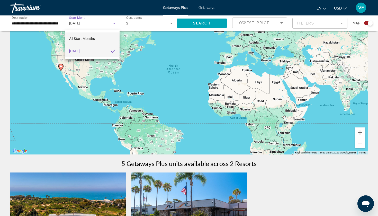
click at [93, 42] on mat-option "All Start Months" at bounding box center [92, 38] width 55 height 12
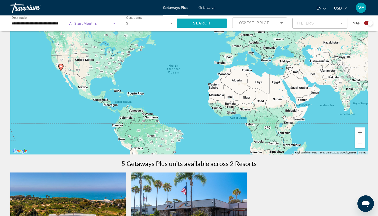
click at [200, 29] on span "Search widget" at bounding box center [202, 23] width 50 height 12
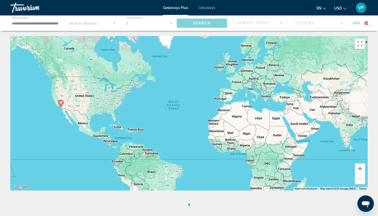
click at [82, 25] on div "Main content" at bounding box center [189, 22] width 378 height 15
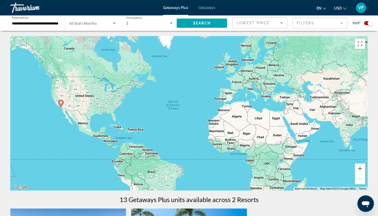
click at [90, 24] on span "All Start Months" at bounding box center [83, 23] width 28 height 4
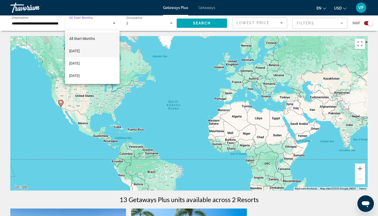
click at [80, 49] on span "[DATE]" at bounding box center [74, 51] width 11 height 6
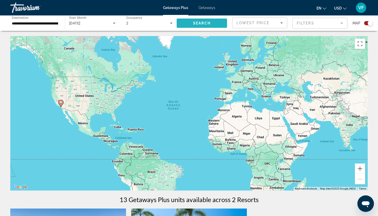
click at [196, 24] on span "Search" at bounding box center [202, 23] width 18 height 4
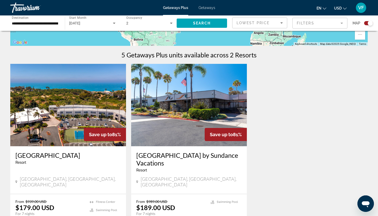
scroll to position [110, 0]
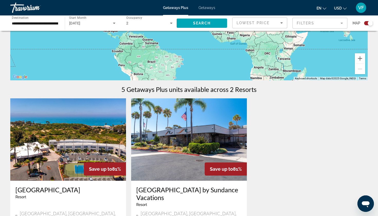
click at [42, 28] on div "**********" at bounding box center [35, 23] width 46 height 15
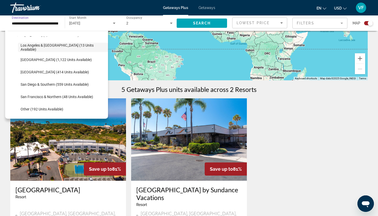
scroll to position [62, 0]
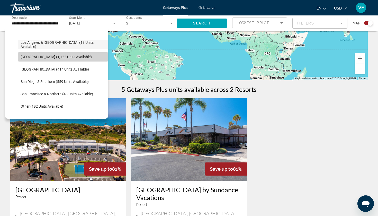
click at [42, 55] on span "[GEOGRAPHIC_DATA] (1,122 units available)" at bounding box center [56, 57] width 71 height 4
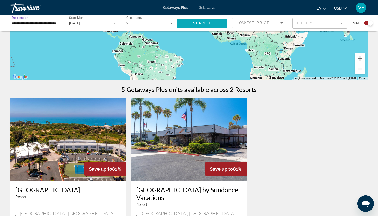
click at [186, 23] on span "Search widget" at bounding box center [202, 23] width 50 height 12
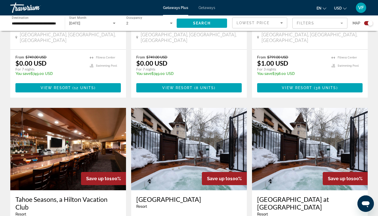
scroll to position [485, 0]
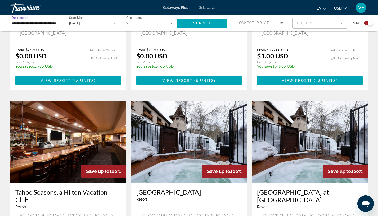
click at [32, 24] on input "**********" at bounding box center [35, 23] width 46 height 6
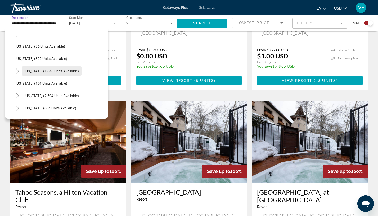
scroll to position [310, 0]
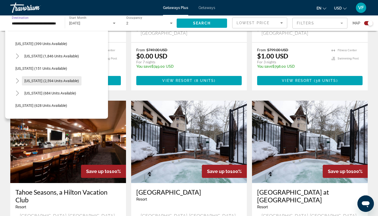
click at [37, 81] on span "[US_STATE] (2,594 units available)" at bounding box center [51, 81] width 55 height 4
type input "**********"
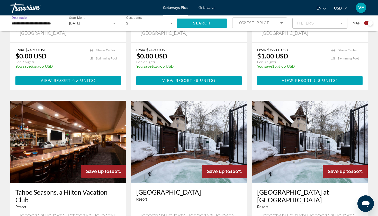
click at [194, 24] on span "Search" at bounding box center [202, 23] width 18 height 4
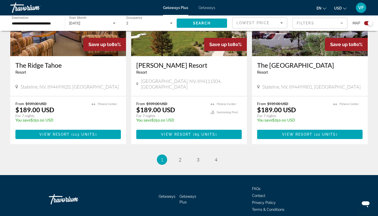
scroll to position [792, 0]
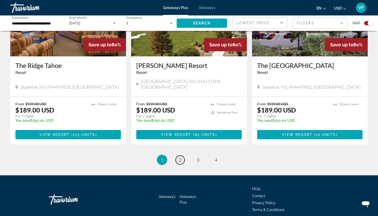
click at [178, 155] on link "page 2" at bounding box center [180, 159] width 9 height 9
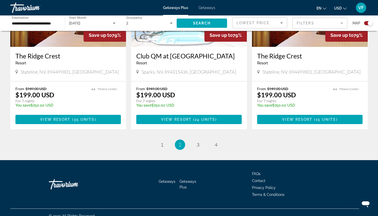
scroll to position [784, 0]
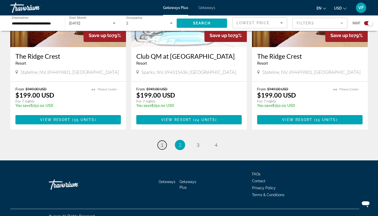
click at [161, 142] on span "1" at bounding box center [162, 145] width 3 height 6
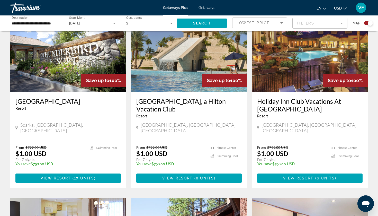
scroll to position [372, 0]
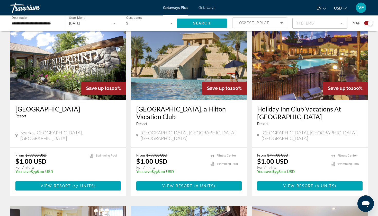
click at [186, 66] on img "Main content" at bounding box center [189, 59] width 116 height 82
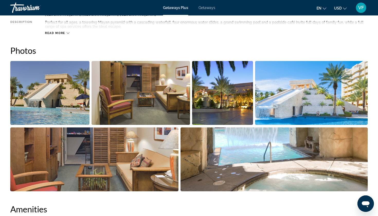
scroll to position [212, 0]
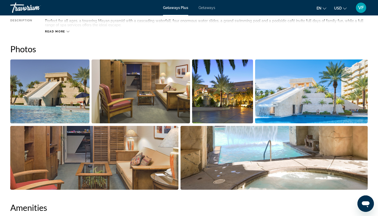
click at [135, 84] on img "Open full-screen image slider" at bounding box center [141, 91] width 99 height 64
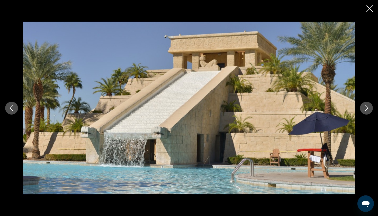
click at [365, 106] on icon "Next image" at bounding box center [367, 108] width 6 height 6
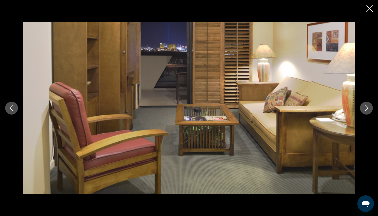
click at [365, 106] on icon "Next image" at bounding box center [367, 108] width 6 height 6
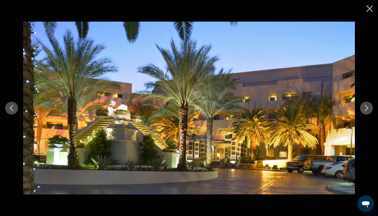
click at [365, 107] on icon "Next image" at bounding box center [367, 108] width 6 height 6
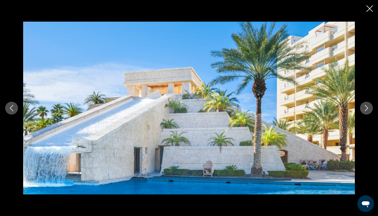
click at [365, 107] on icon "Next image" at bounding box center [367, 108] width 6 height 6
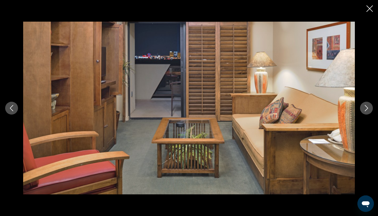
click at [365, 107] on icon "Next image" at bounding box center [367, 108] width 6 height 6
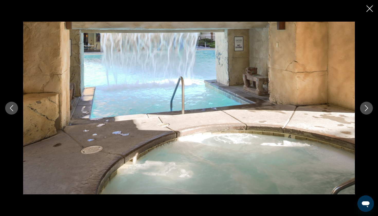
click at [365, 107] on icon "Next image" at bounding box center [367, 108] width 6 height 6
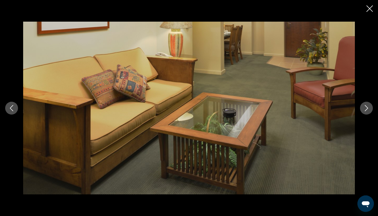
click at [365, 107] on icon "Next image" at bounding box center [367, 108] width 6 height 6
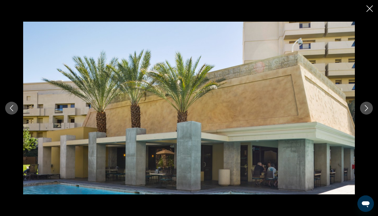
click at [365, 107] on icon "Next image" at bounding box center [367, 108] width 6 height 6
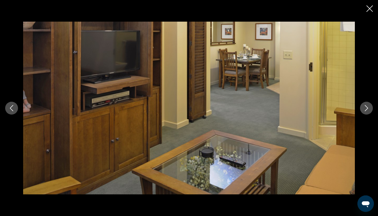
click at [365, 107] on icon "Next image" at bounding box center [367, 108] width 6 height 6
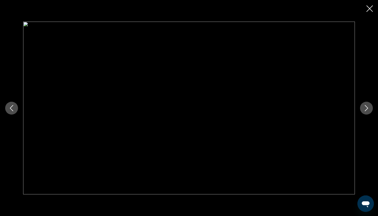
click at [364, 106] on icon "Next image" at bounding box center [367, 108] width 6 height 6
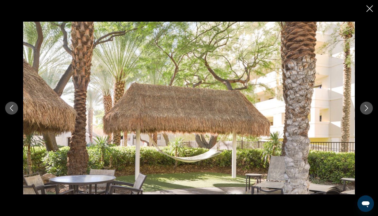
click at [364, 106] on icon "Next image" at bounding box center [367, 108] width 6 height 6
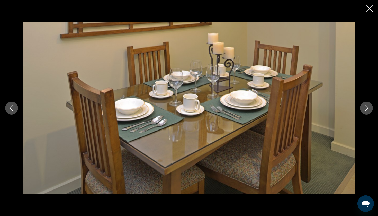
click at [364, 106] on icon "Next image" at bounding box center [367, 108] width 6 height 6
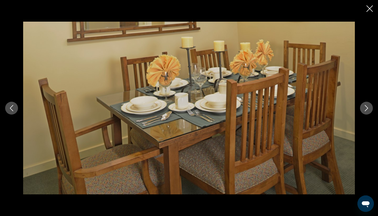
click at [364, 106] on icon "Next image" at bounding box center [367, 108] width 6 height 6
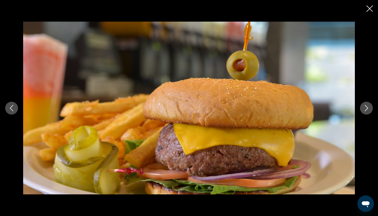
click at [363, 106] on button "Next image" at bounding box center [366, 108] width 13 height 13
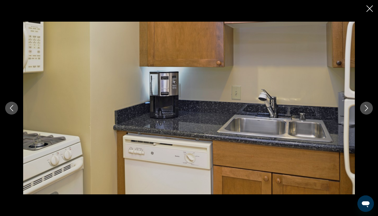
click at [11, 112] on button "Previous image" at bounding box center [11, 108] width 13 height 13
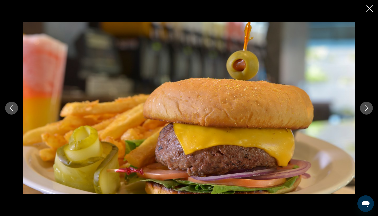
click at [367, 108] on icon "Next image" at bounding box center [367, 108] width 6 height 6
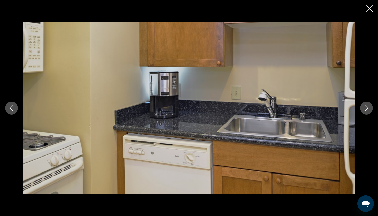
click at [367, 108] on icon "Next image" at bounding box center [367, 108] width 6 height 6
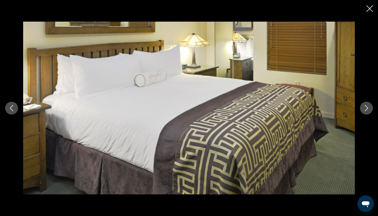
click at [367, 108] on icon "Next image" at bounding box center [367, 108] width 6 height 6
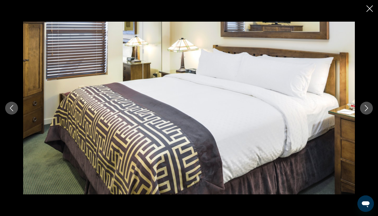
click at [366, 108] on icon "Next image" at bounding box center [367, 108] width 6 height 6
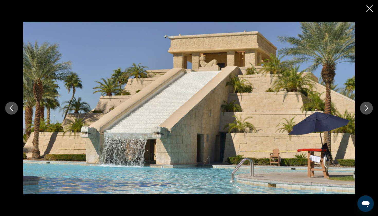
click at [366, 108] on icon "Next image" at bounding box center [367, 108] width 6 height 6
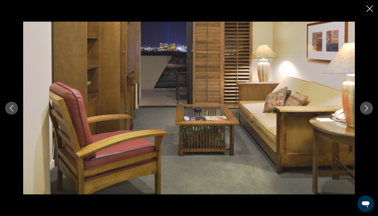
click at [372, 6] on icon "Close slideshow" at bounding box center [370, 8] width 6 height 6
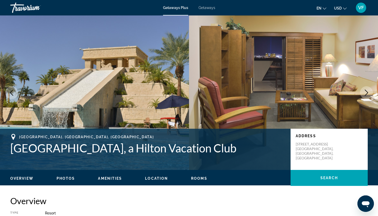
scroll to position [0, 0]
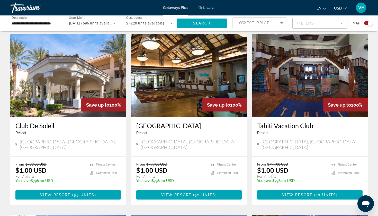
scroll to position [179, 0]
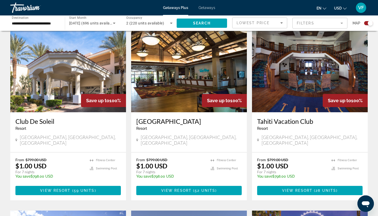
click at [92, 85] on img "Main content" at bounding box center [68, 71] width 116 height 82
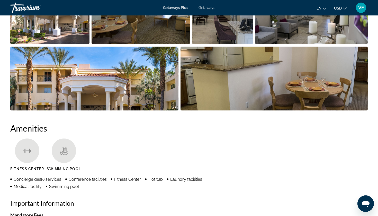
scroll to position [295, 0]
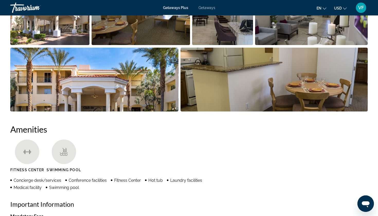
click at [209, 92] on img "Open full-screen image slider" at bounding box center [275, 80] width 188 height 64
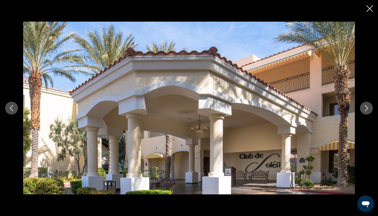
click at [366, 113] on button "Next image" at bounding box center [366, 108] width 13 height 13
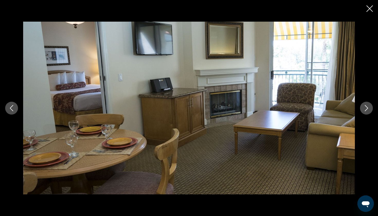
click at [366, 113] on button "Next image" at bounding box center [366, 108] width 13 height 13
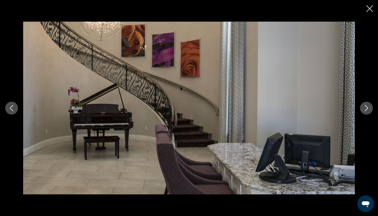
click at [365, 113] on button "Next image" at bounding box center [366, 108] width 13 height 13
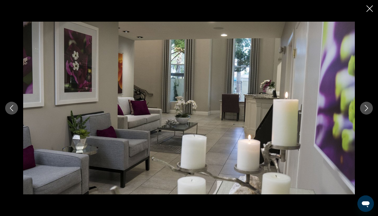
click at [365, 113] on button "Next image" at bounding box center [366, 108] width 13 height 13
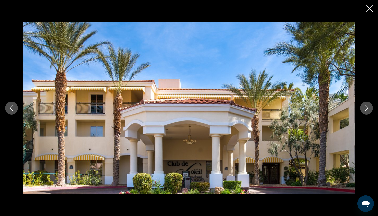
click at [365, 113] on button "Next image" at bounding box center [366, 108] width 13 height 13
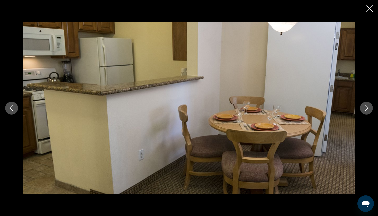
click at [365, 113] on button "Next image" at bounding box center [366, 108] width 13 height 13
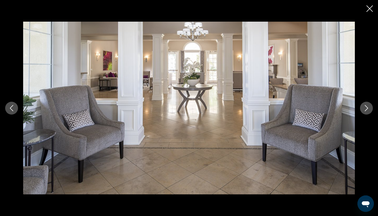
click at [364, 113] on button "Next image" at bounding box center [366, 108] width 13 height 13
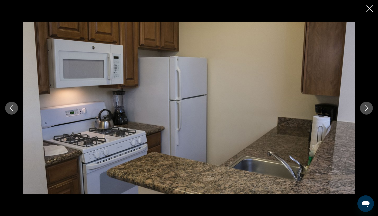
click at [364, 114] on button "Next image" at bounding box center [366, 108] width 13 height 13
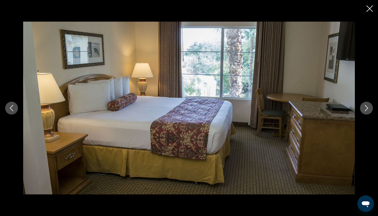
click at [364, 114] on button "Next image" at bounding box center [366, 108] width 13 height 13
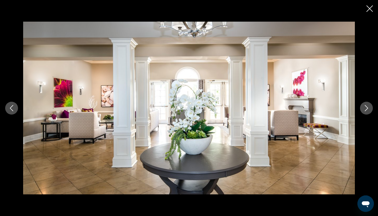
click at [364, 113] on button "Next image" at bounding box center [366, 108] width 13 height 13
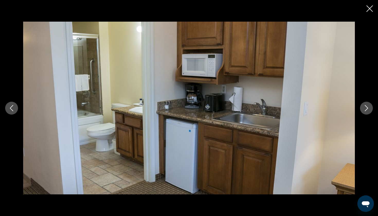
click at [363, 113] on button "Next image" at bounding box center [366, 108] width 13 height 13
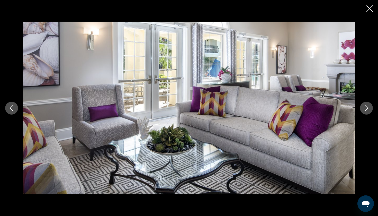
click at [363, 113] on button "Next image" at bounding box center [366, 108] width 13 height 13
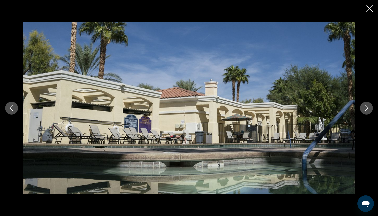
click at [373, 15] on div "prev next" at bounding box center [189, 108] width 378 height 216
click at [370, 13] on button "Close slideshow" at bounding box center [370, 9] width 6 height 8
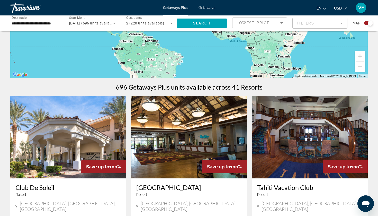
scroll to position [117, 0]
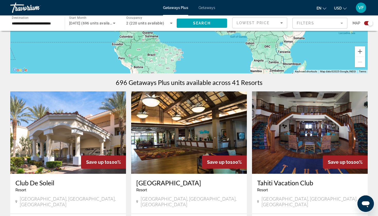
click at [174, 124] on img "Main content" at bounding box center [189, 132] width 116 height 82
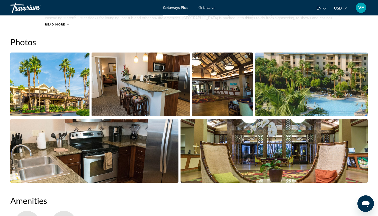
scroll to position [222, 0]
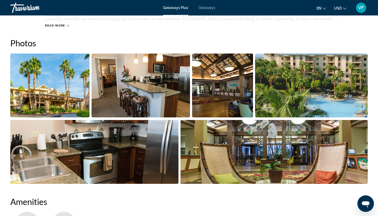
click at [148, 143] on img "Open full-screen image slider" at bounding box center [94, 152] width 168 height 64
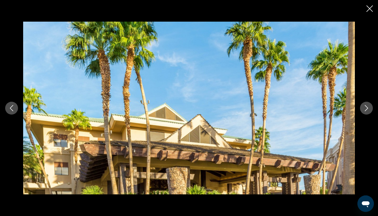
click at [366, 111] on icon "Next image" at bounding box center [367, 108] width 6 height 6
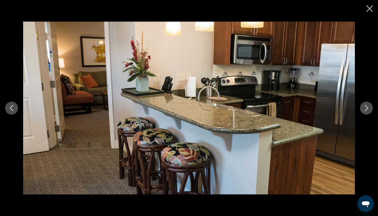
click at [366, 111] on icon "Next image" at bounding box center [367, 108] width 6 height 6
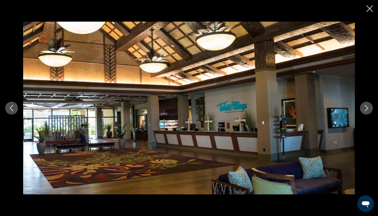
click at [366, 111] on icon "Next image" at bounding box center [367, 108] width 6 height 6
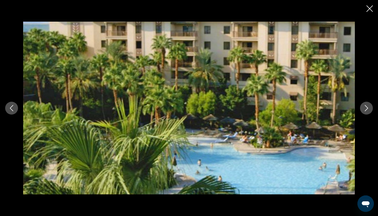
click at [372, 9] on icon "Close slideshow" at bounding box center [370, 8] width 6 height 6
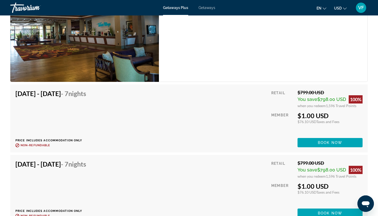
scroll to position [995, 0]
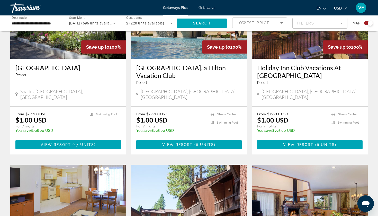
scroll to position [410, 0]
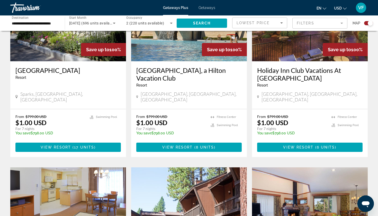
click at [270, 61] on div "Holiday Inn Club Vacations At [GEOGRAPHIC_DATA] - This is an adults only resort…" at bounding box center [310, 85] width 116 height 48
click at [273, 50] on img "Main content" at bounding box center [310, 20] width 116 height 82
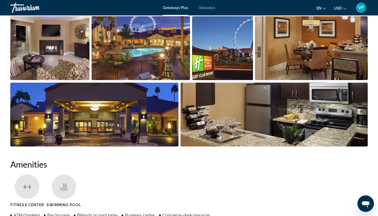
scroll to position [268, 0]
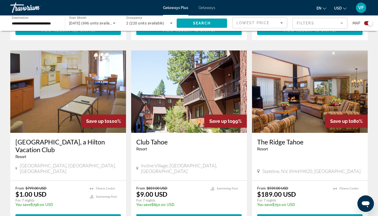
scroll to position [537, 0]
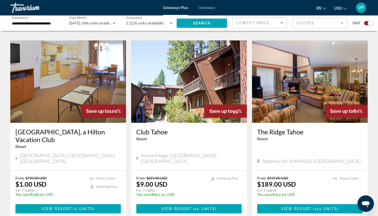
click at [142, 100] on img "Main content" at bounding box center [189, 81] width 116 height 82
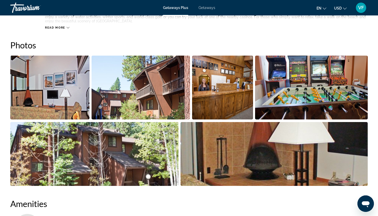
scroll to position [229, 0]
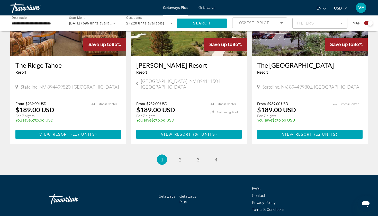
scroll to position [792, 0]
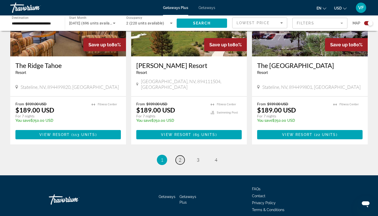
click at [179, 157] on span "2" at bounding box center [180, 160] width 3 height 6
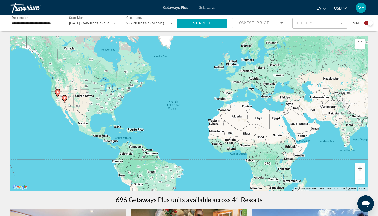
click at [37, 23] on input "**********" at bounding box center [35, 23] width 46 height 6
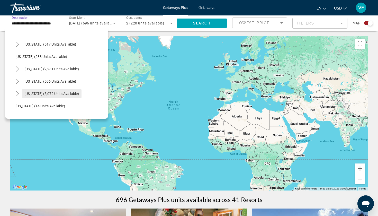
scroll to position [32, 0]
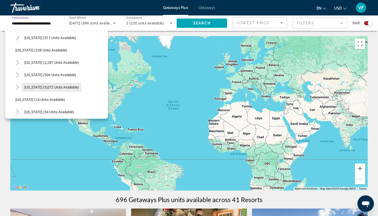
click at [42, 90] on span "Search widget" at bounding box center [52, 87] width 60 height 12
type input "**********"
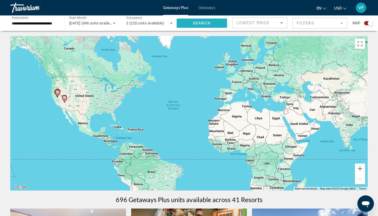
click at [187, 27] on span "Search widget" at bounding box center [202, 23] width 50 height 12
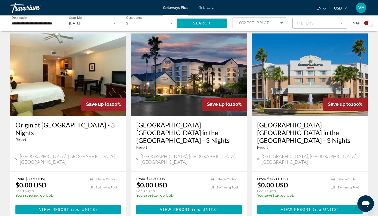
scroll to position [176, 0]
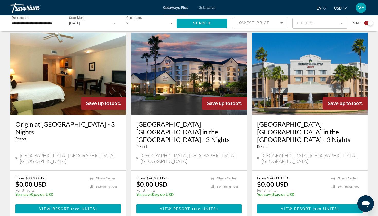
click at [187, 91] on img "Main content" at bounding box center [189, 74] width 116 height 82
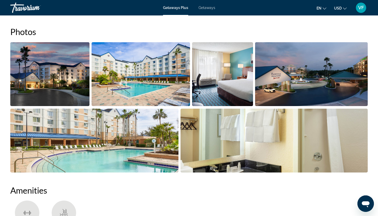
scroll to position [232, 0]
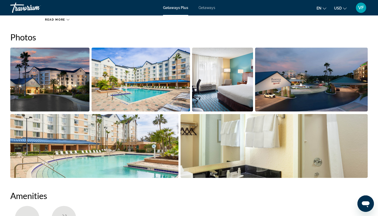
click at [204, 97] on img "Open full-screen image slider" at bounding box center [222, 80] width 61 height 64
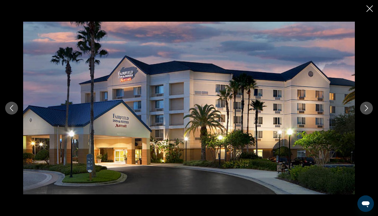
click at [364, 104] on button "Next image" at bounding box center [366, 108] width 13 height 13
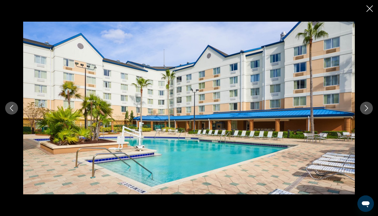
click at [365, 111] on icon "Next image" at bounding box center [367, 108] width 6 height 6
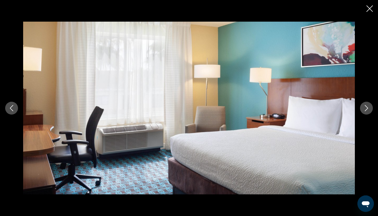
click at [365, 111] on icon "Next image" at bounding box center [367, 108] width 6 height 6
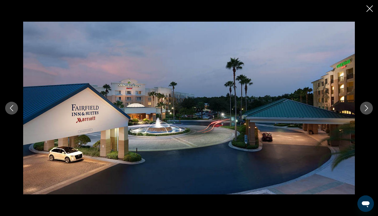
click at [364, 111] on icon "Next image" at bounding box center [367, 108] width 6 height 6
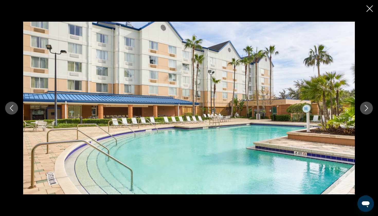
click at [363, 111] on button "Next image" at bounding box center [366, 108] width 13 height 13
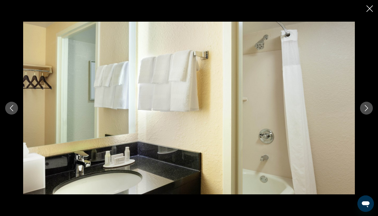
click at [362, 112] on button "Next image" at bounding box center [366, 108] width 13 height 13
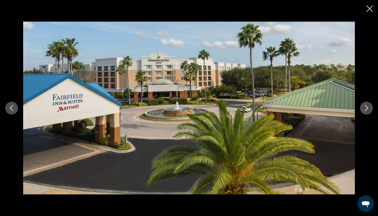
click at [362, 112] on button "Next image" at bounding box center [366, 108] width 13 height 13
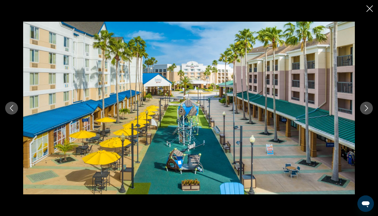
click at [362, 112] on button "Next image" at bounding box center [366, 108] width 13 height 13
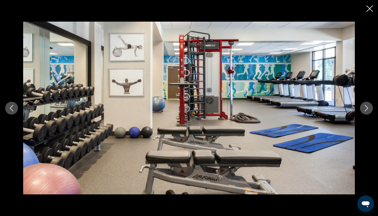
click at [362, 116] on div "prev next" at bounding box center [189, 108] width 378 height 173
click at [364, 112] on button "Next image" at bounding box center [366, 108] width 13 height 13
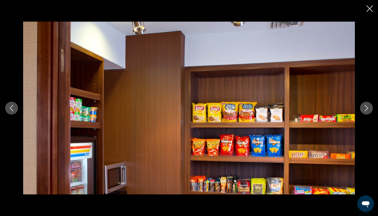
click at [368, 14] on div "prev next" at bounding box center [189, 108] width 378 height 216
click at [372, 9] on icon "Close slideshow" at bounding box center [370, 8] width 6 height 6
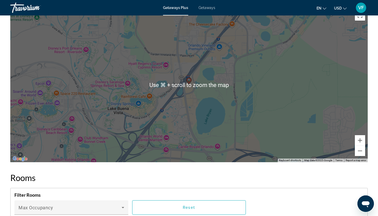
scroll to position [585, 0]
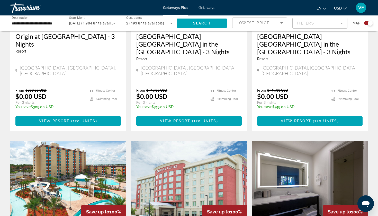
scroll to position [271, 0]
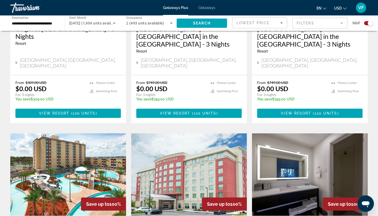
click at [291, 186] on img "Main content" at bounding box center [310, 174] width 116 height 82
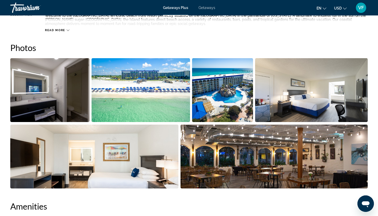
scroll to position [218, 0]
click at [67, 82] on img "Open full-screen image slider" at bounding box center [49, 90] width 79 height 64
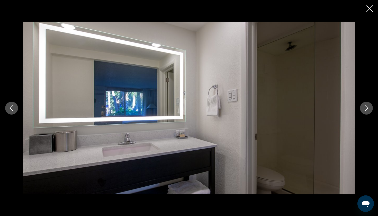
click at [364, 107] on icon "Next image" at bounding box center [367, 108] width 6 height 6
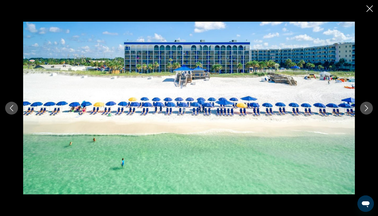
click at [364, 107] on icon "Next image" at bounding box center [367, 108] width 6 height 6
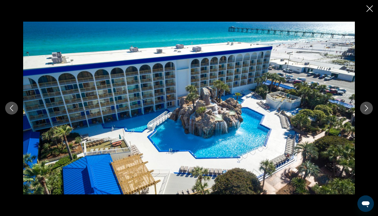
click at [363, 107] on button "Next image" at bounding box center [366, 108] width 13 height 13
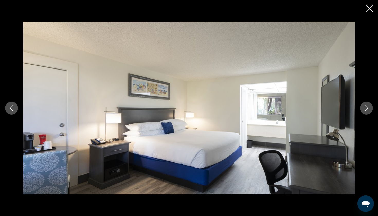
click at [8, 112] on button "Previous image" at bounding box center [11, 108] width 13 height 13
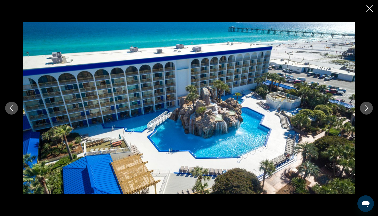
click at [365, 106] on icon "Next image" at bounding box center [367, 108] width 6 height 6
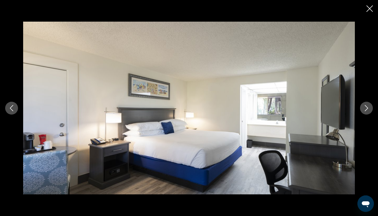
click at [365, 106] on icon "Next image" at bounding box center [367, 108] width 6 height 6
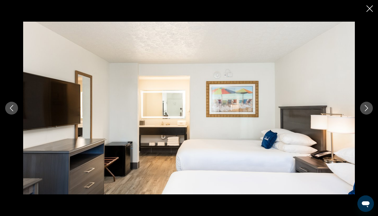
click at [365, 107] on icon "Next image" at bounding box center [367, 108] width 6 height 6
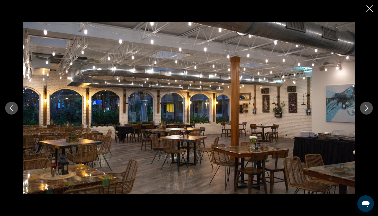
click at [365, 108] on icon "Next image" at bounding box center [367, 108] width 6 height 6
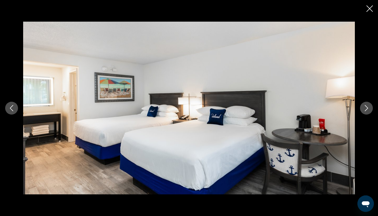
click at [364, 107] on icon "Next image" at bounding box center [367, 108] width 6 height 6
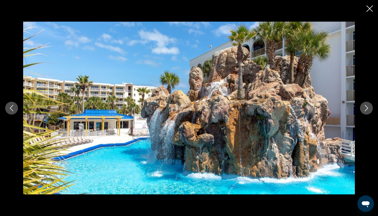
click at [364, 108] on icon "Next image" at bounding box center [367, 108] width 6 height 6
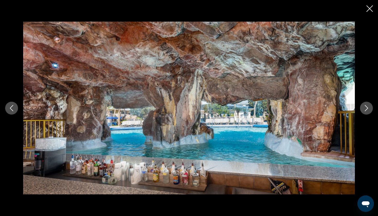
click at [364, 109] on icon "Next image" at bounding box center [367, 108] width 6 height 6
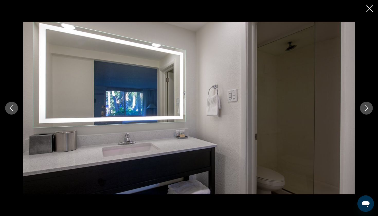
click at [363, 109] on button "Next image" at bounding box center [366, 108] width 13 height 13
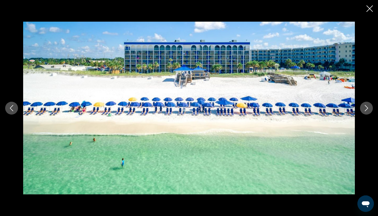
click at [363, 109] on button "Next image" at bounding box center [366, 108] width 13 height 13
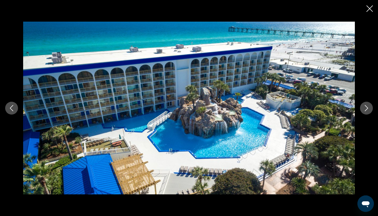
click at [362, 109] on button "Next image" at bounding box center [366, 108] width 13 height 13
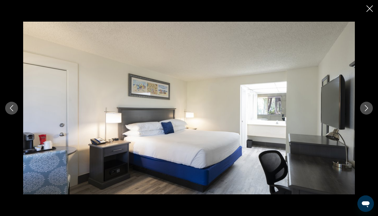
click at [362, 110] on button "Next image" at bounding box center [366, 108] width 13 height 13
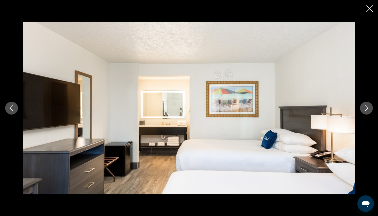
click at [365, 107] on icon "Next image" at bounding box center [367, 108] width 6 height 6
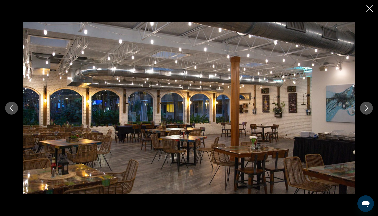
click at [373, 13] on div "prev next" at bounding box center [189, 108] width 378 height 216
click at [374, 12] on div "prev next" at bounding box center [189, 108] width 378 height 216
click at [371, 11] on icon "Close slideshow" at bounding box center [370, 8] width 6 height 6
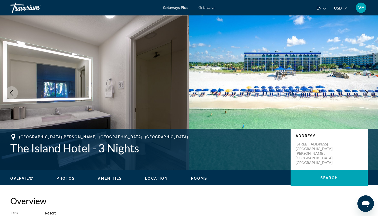
scroll to position [0, 0]
drag, startPoint x: 295, startPoint y: 150, endPoint x: 325, endPoint y: 152, distance: 29.7
click at [325, 152] on div "Address [STREET_ADDRESS][PERSON_NAME]" at bounding box center [329, 149] width 77 height 41
copy p "[GEOGRAPHIC_DATA][PERSON_NAME]"
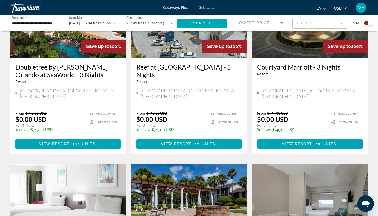
scroll to position [629, 0]
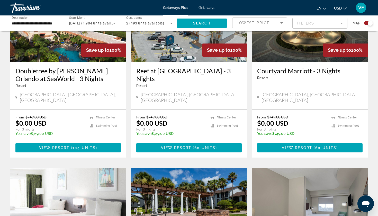
click at [266, 34] on img "Main content" at bounding box center [310, 20] width 116 height 82
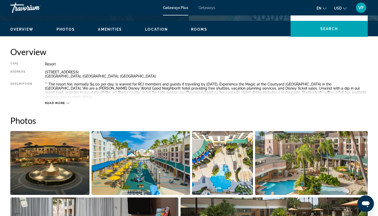
scroll to position [152, 0]
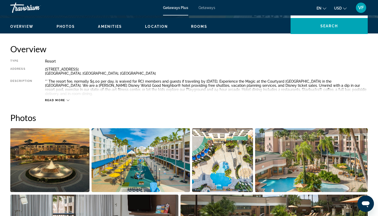
click at [56, 151] on img "Open full-screen image slider" at bounding box center [49, 160] width 79 height 64
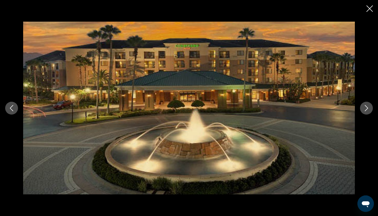
click at [370, 111] on button "Next image" at bounding box center [366, 108] width 13 height 13
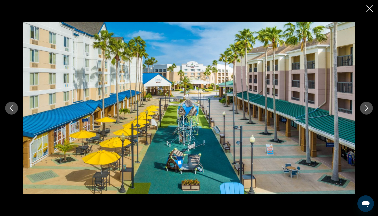
click at [370, 111] on button "Next image" at bounding box center [366, 108] width 13 height 13
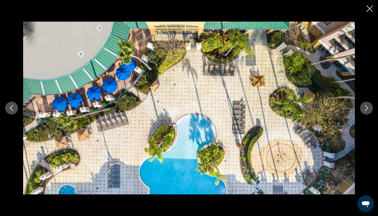
click at [370, 111] on icon "Next image" at bounding box center [367, 108] width 6 height 6
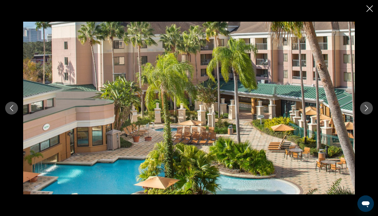
click at [369, 111] on button "Next image" at bounding box center [366, 108] width 13 height 13
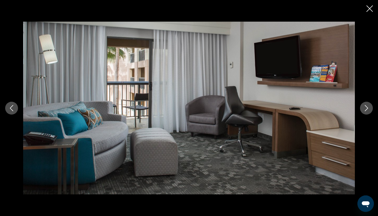
click at [362, 105] on button "Next image" at bounding box center [366, 108] width 13 height 13
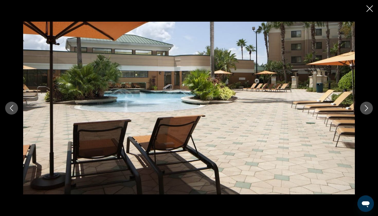
click at [362, 105] on button "Next image" at bounding box center [366, 108] width 13 height 13
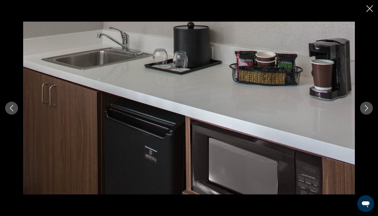
click at [362, 105] on button "Next image" at bounding box center [366, 108] width 13 height 13
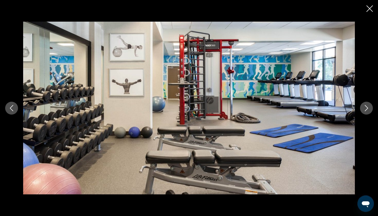
click at [362, 105] on button "Next image" at bounding box center [366, 108] width 13 height 13
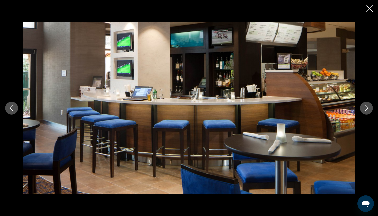
click at [368, 12] on icon "Close slideshow" at bounding box center [370, 8] width 6 height 6
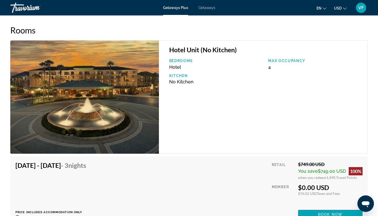
scroll to position [725, 0]
